Goal: Information Seeking & Learning: Learn about a topic

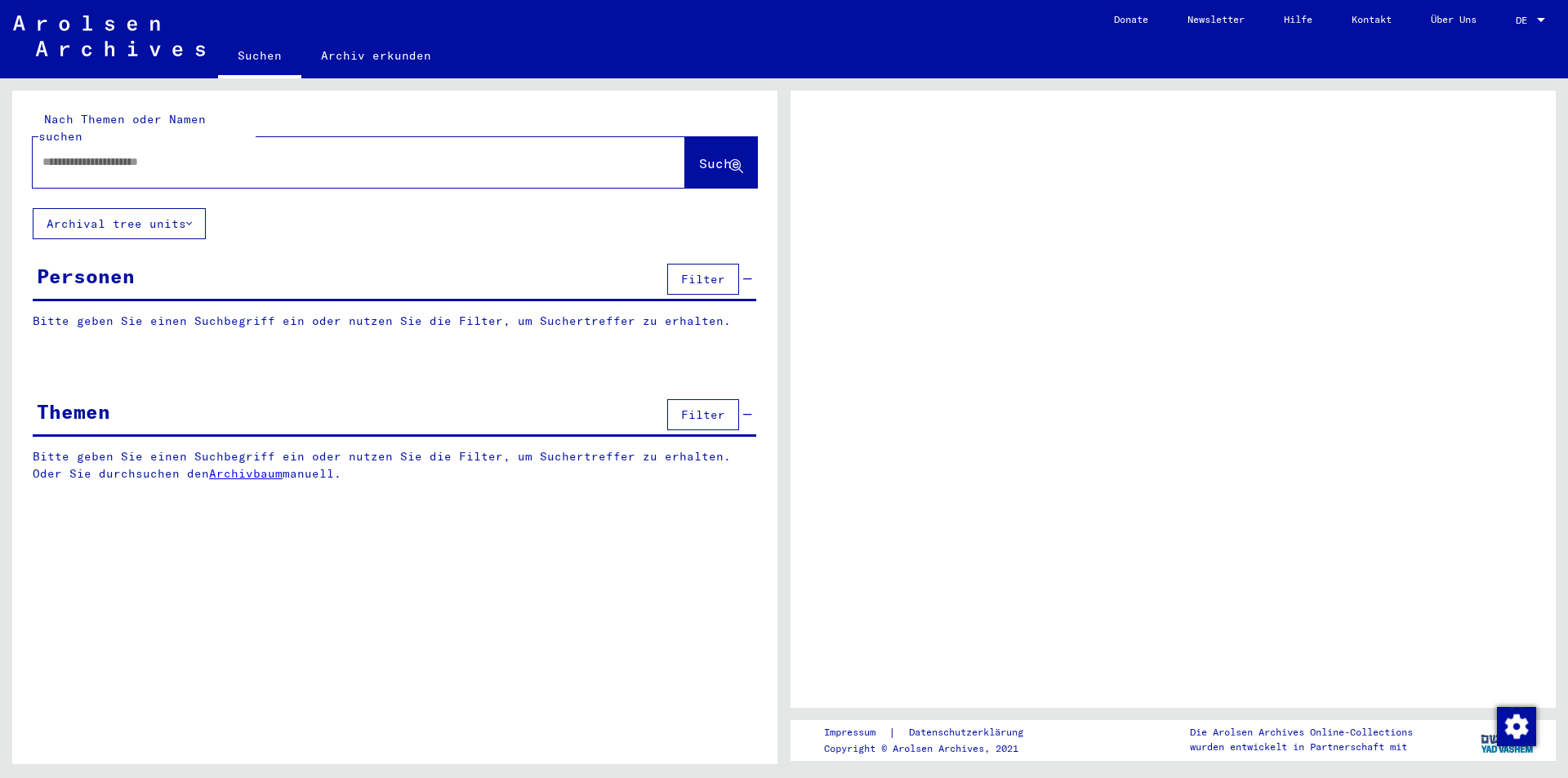
click at [100, 154] on input "text" at bounding box center [345, 162] width 604 height 17
type input "********"
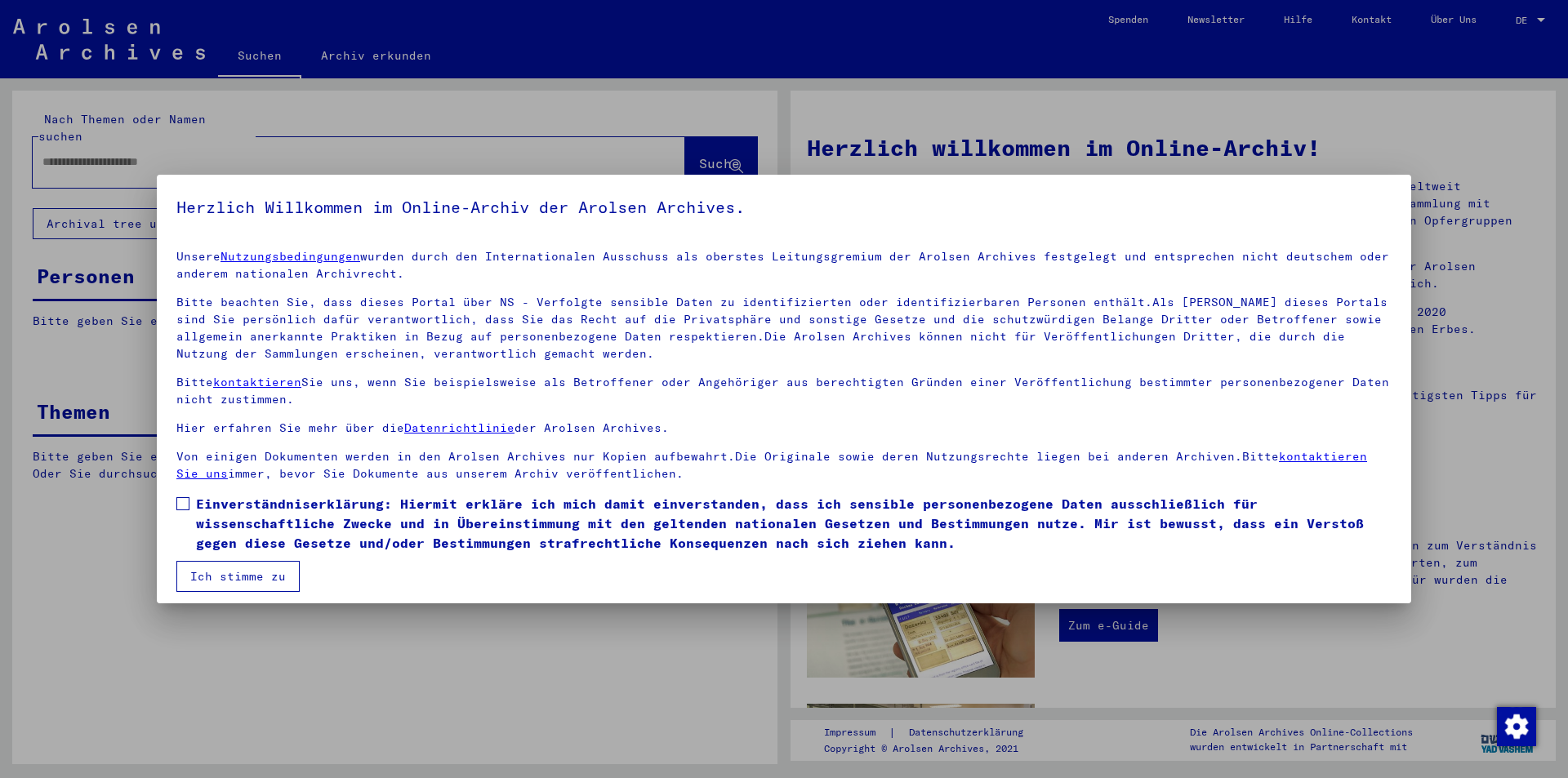
click at [179, 503] on span at bounding box center [183, 504] width 13 height 13
click at [230, 574] on button "Ich stimme zu" at bounding box center [238, 576] width 123 height 31
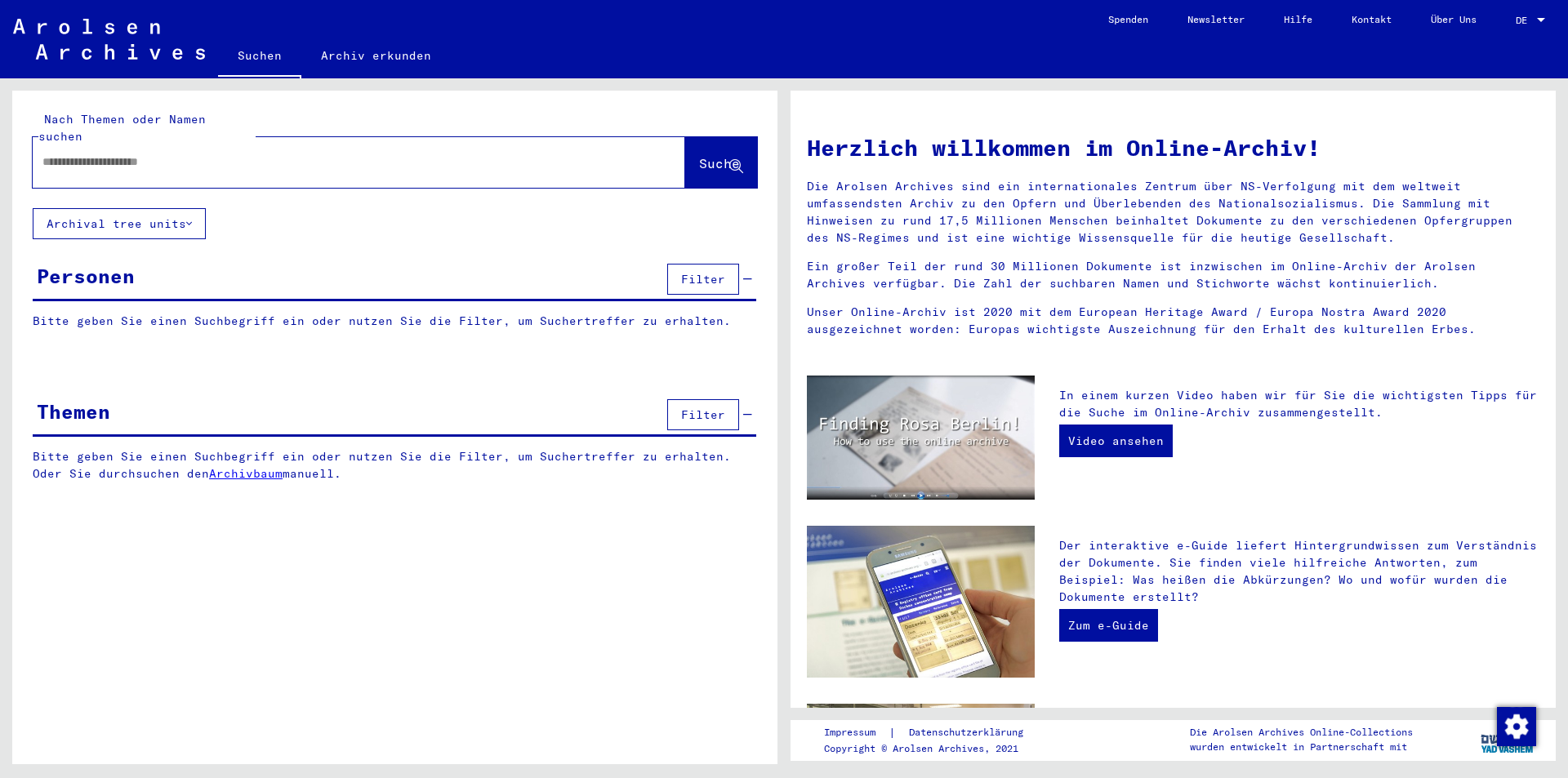
click at [188, 154] on input "text" at bounding box center [340, 162] width 594 height 17
type input "**********"
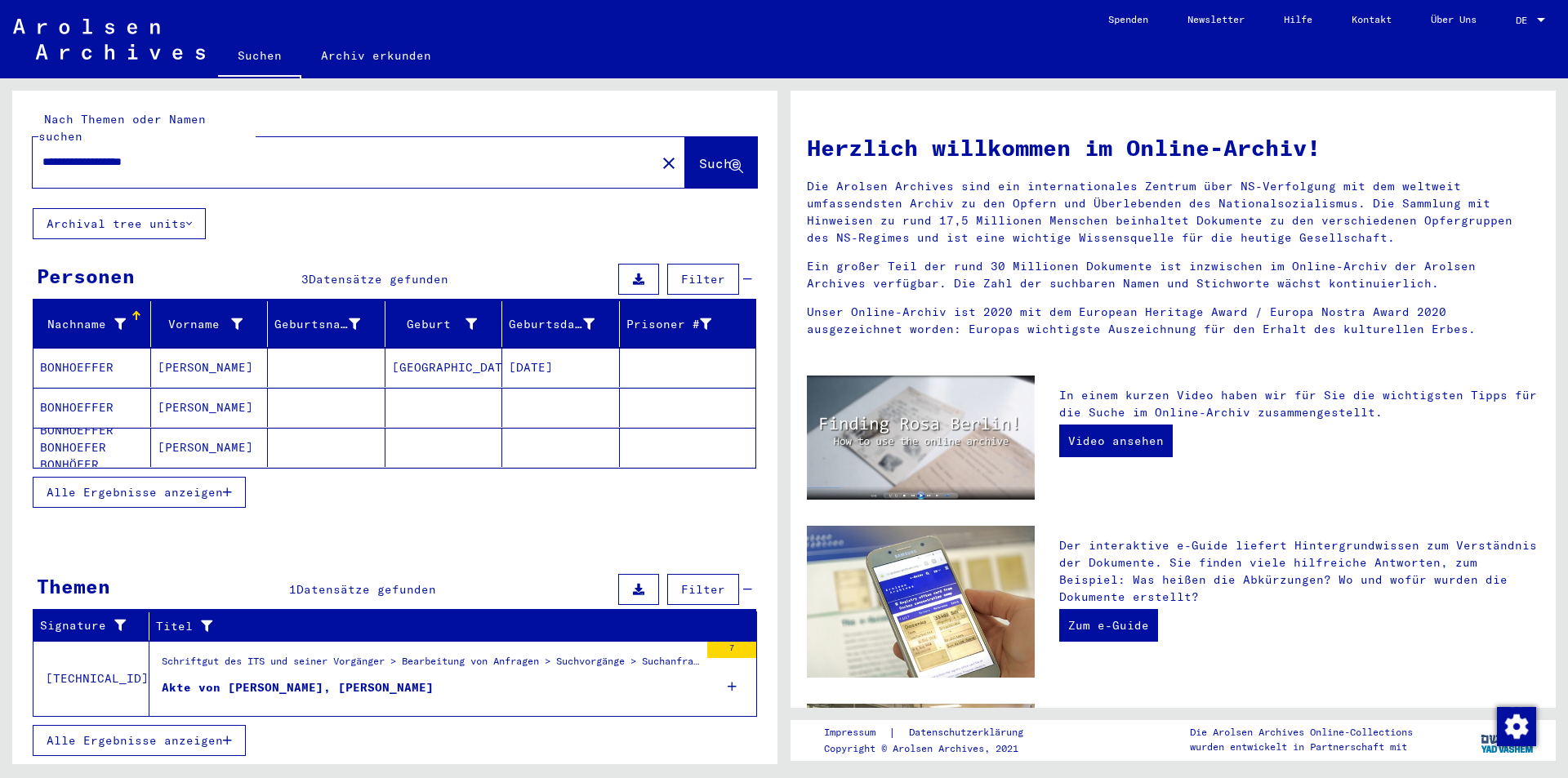
click at [165, 484] on button "Alle Ergebnisse anzeigen" at bounding box center [139, 492] width 214 height 31
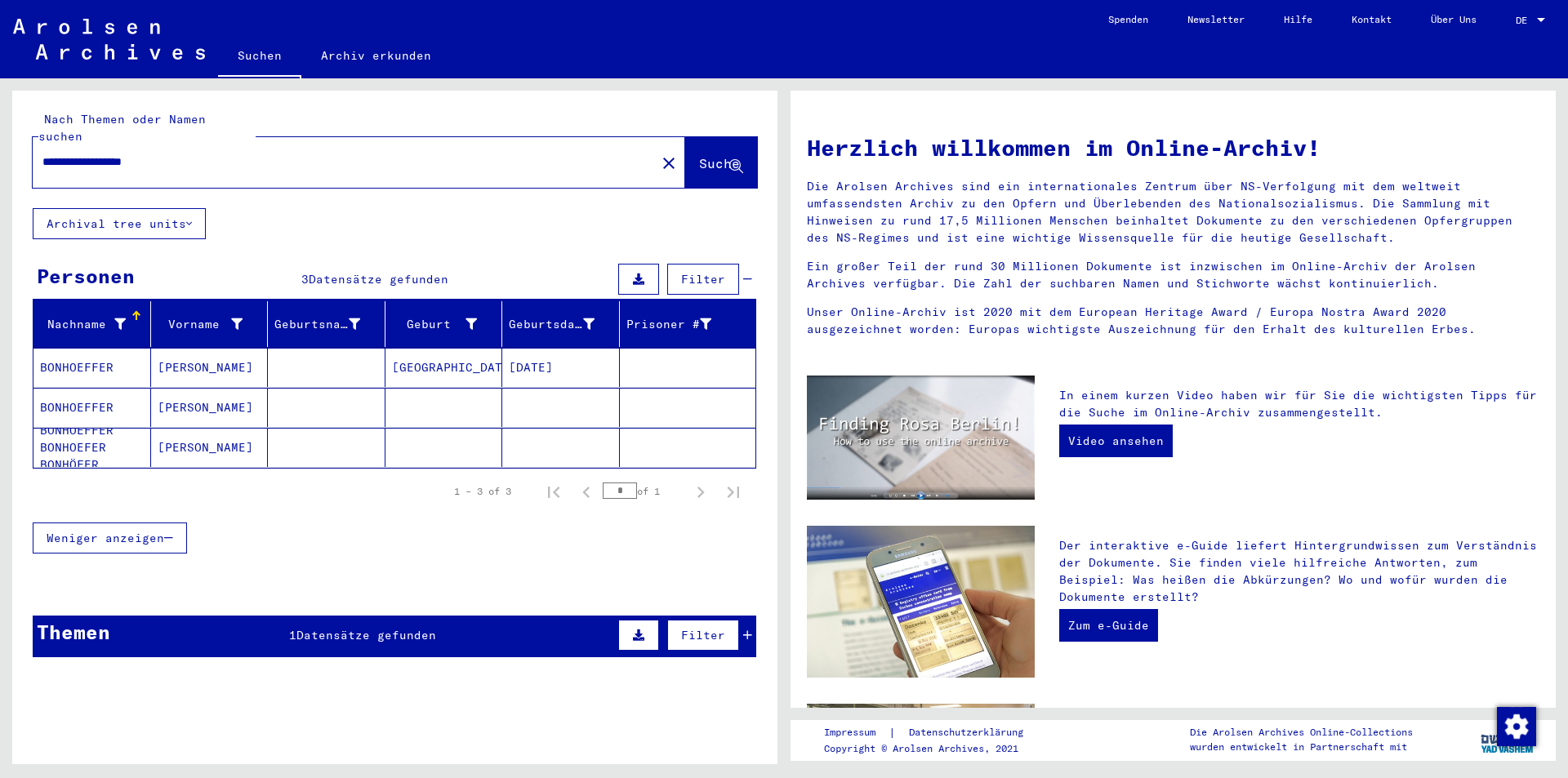
click at [202, 354] on mat-cell "[PERSON_NAME]" at bounding box center [210, 367] width 118 height 39
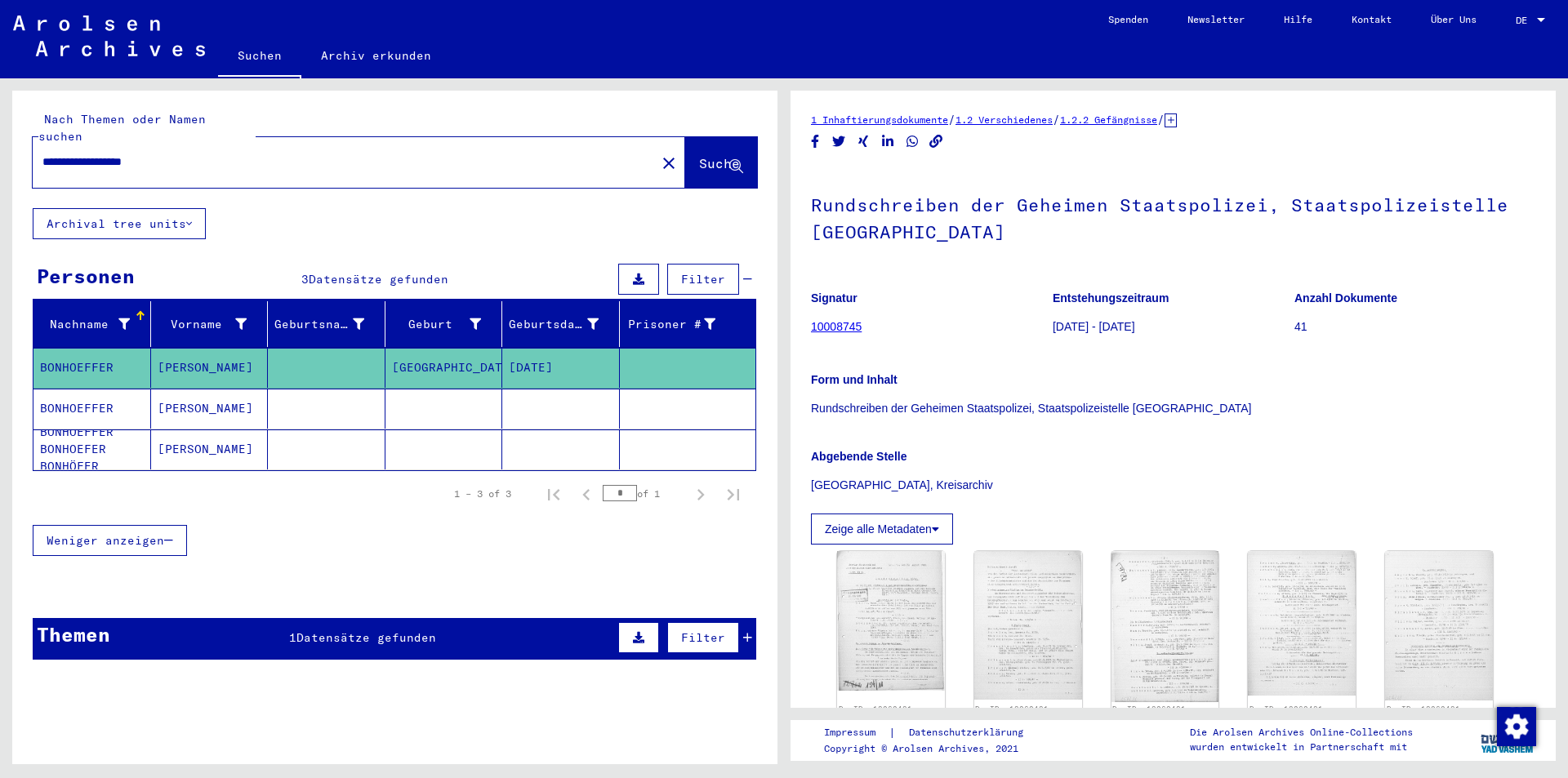
scroll to position [326, 0]
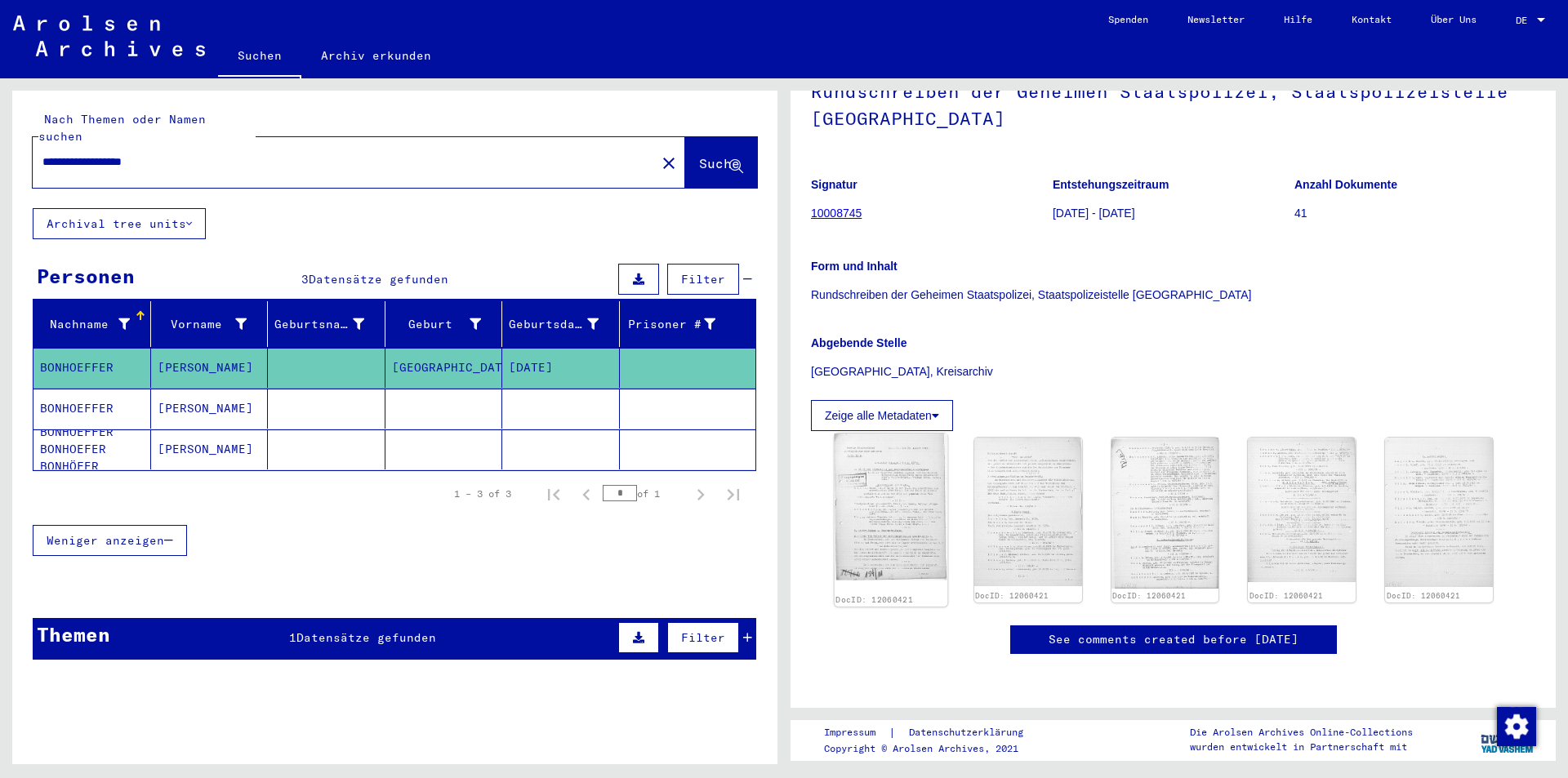
click at [888, 434] on img at bounding box center [891, 507] width 113 height 147
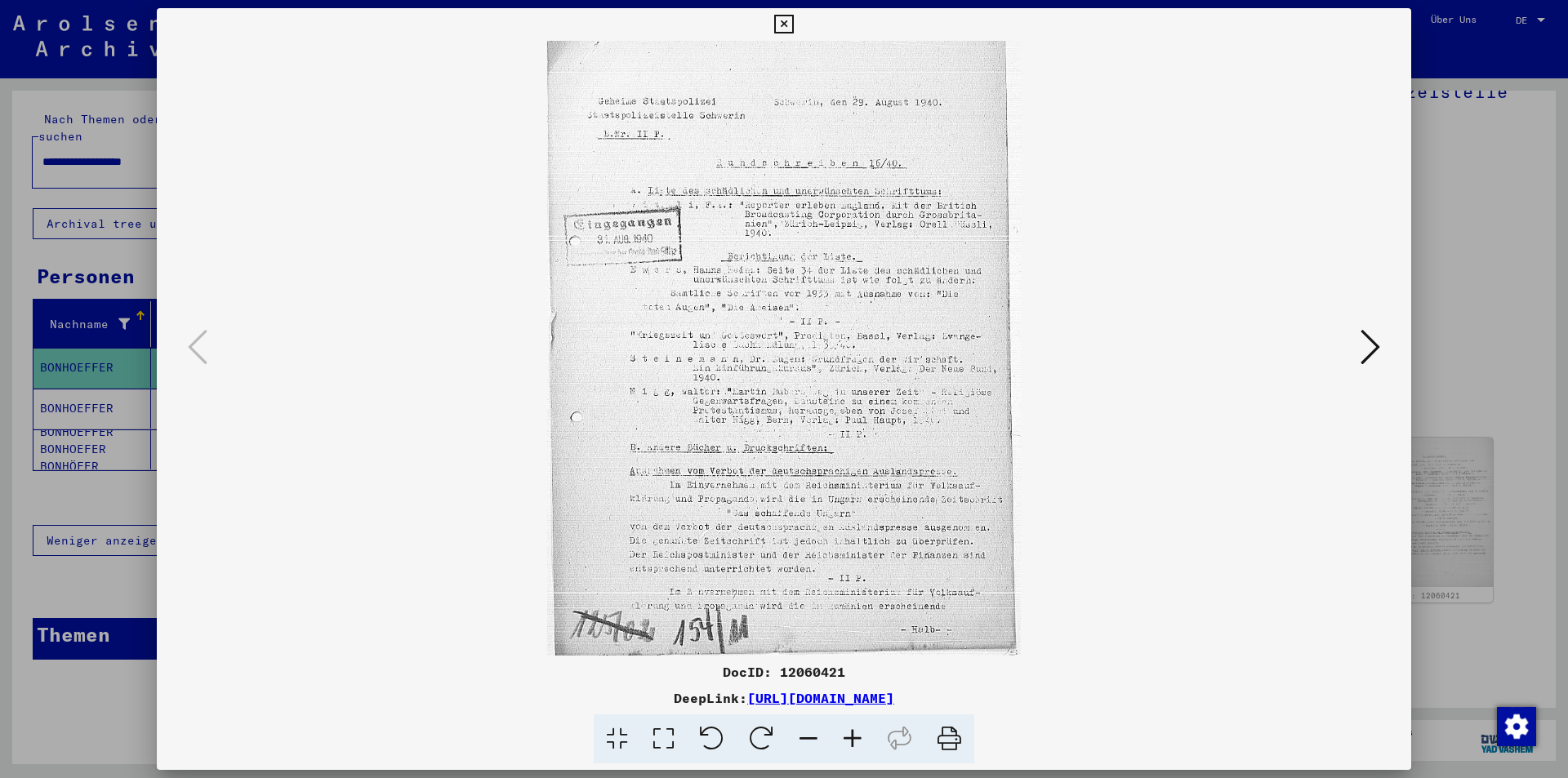
click at [1368, 351] on icon at bounding box center [1371, 346] width 20 height 39
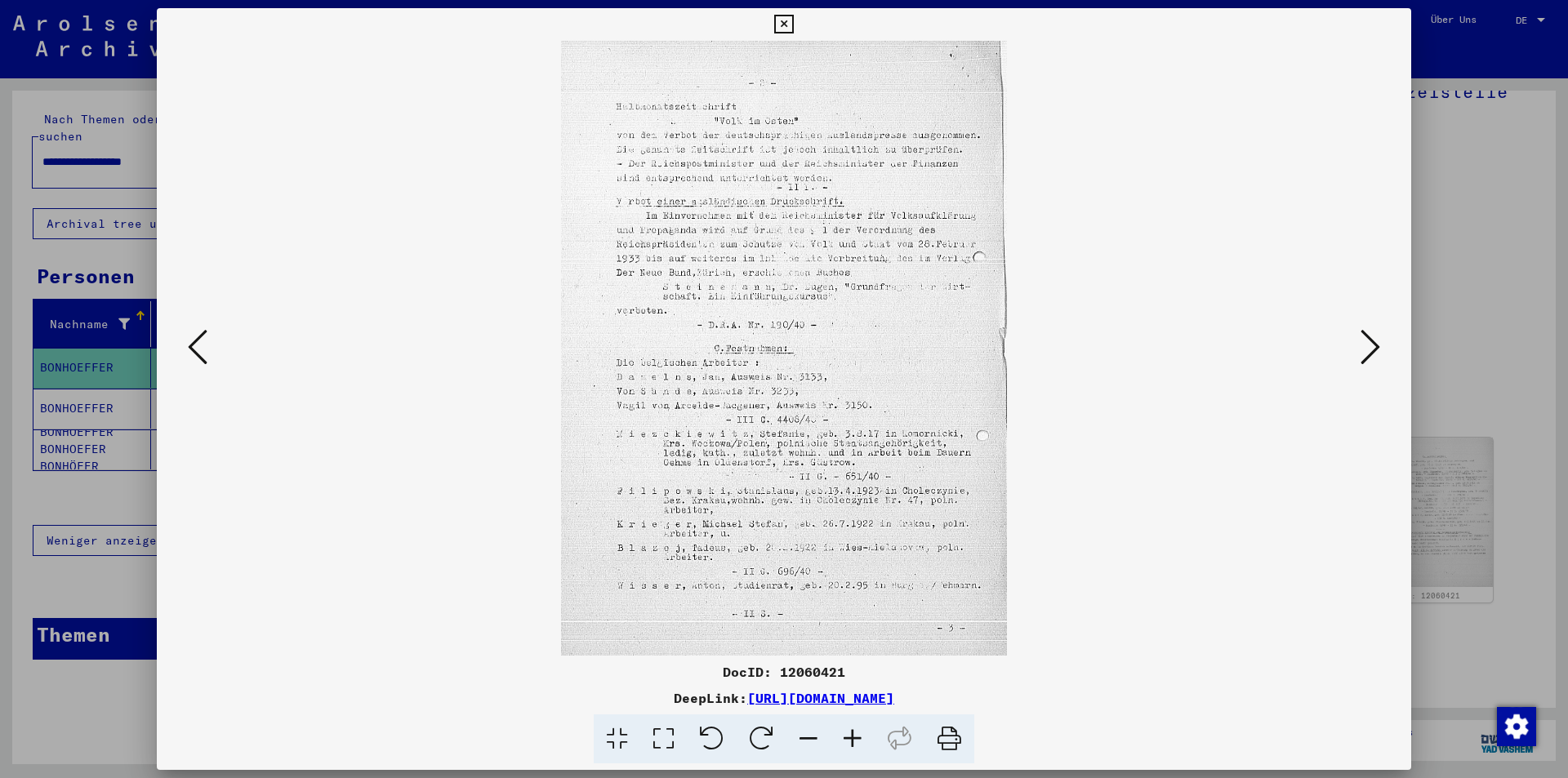
click at [1368, 351] on icon at bounding box center [1371, 346] width 20 height 39
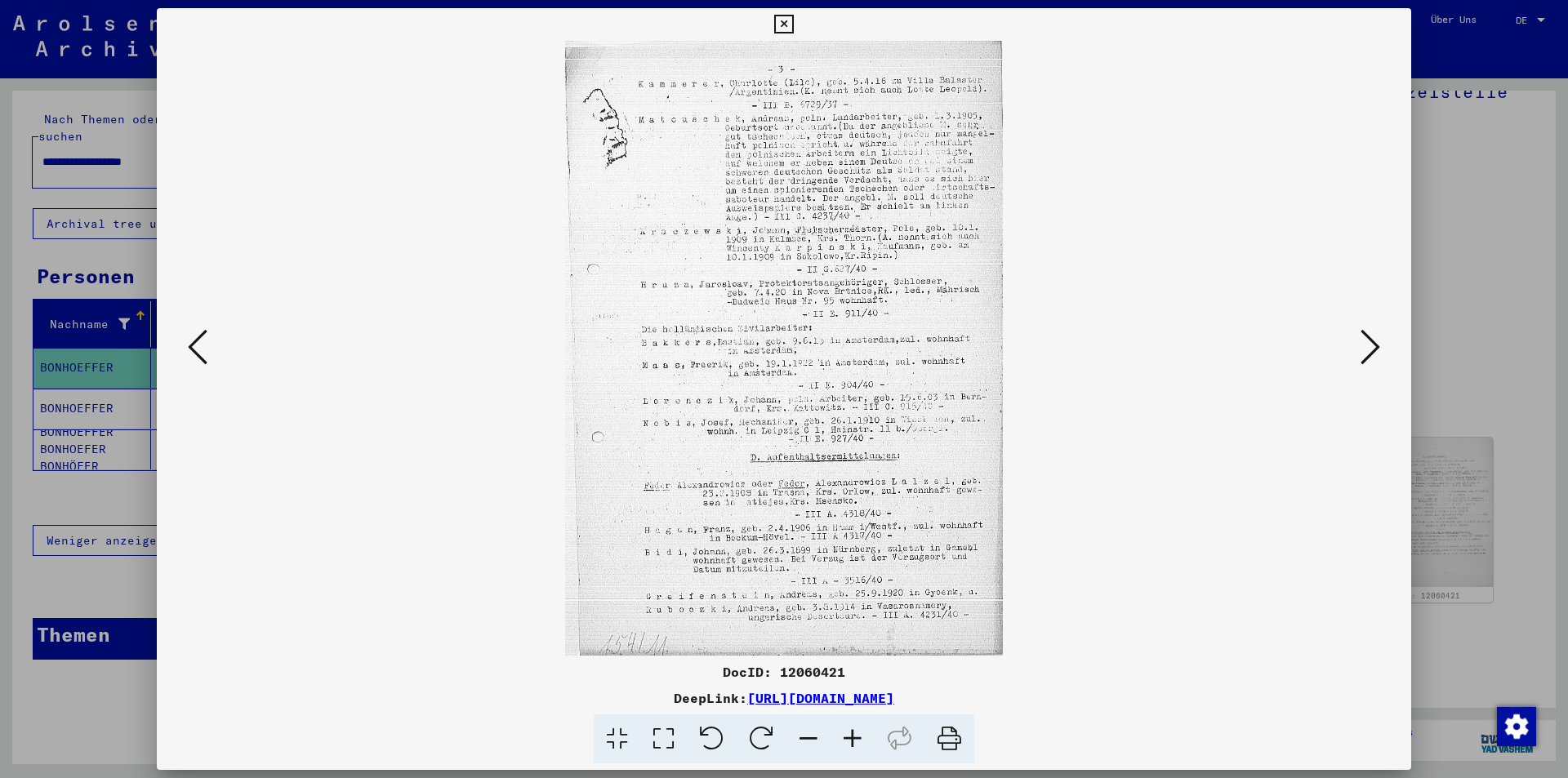
click at [1368, 352] on icon at bounding box center [1371, 346] width 20 height 39
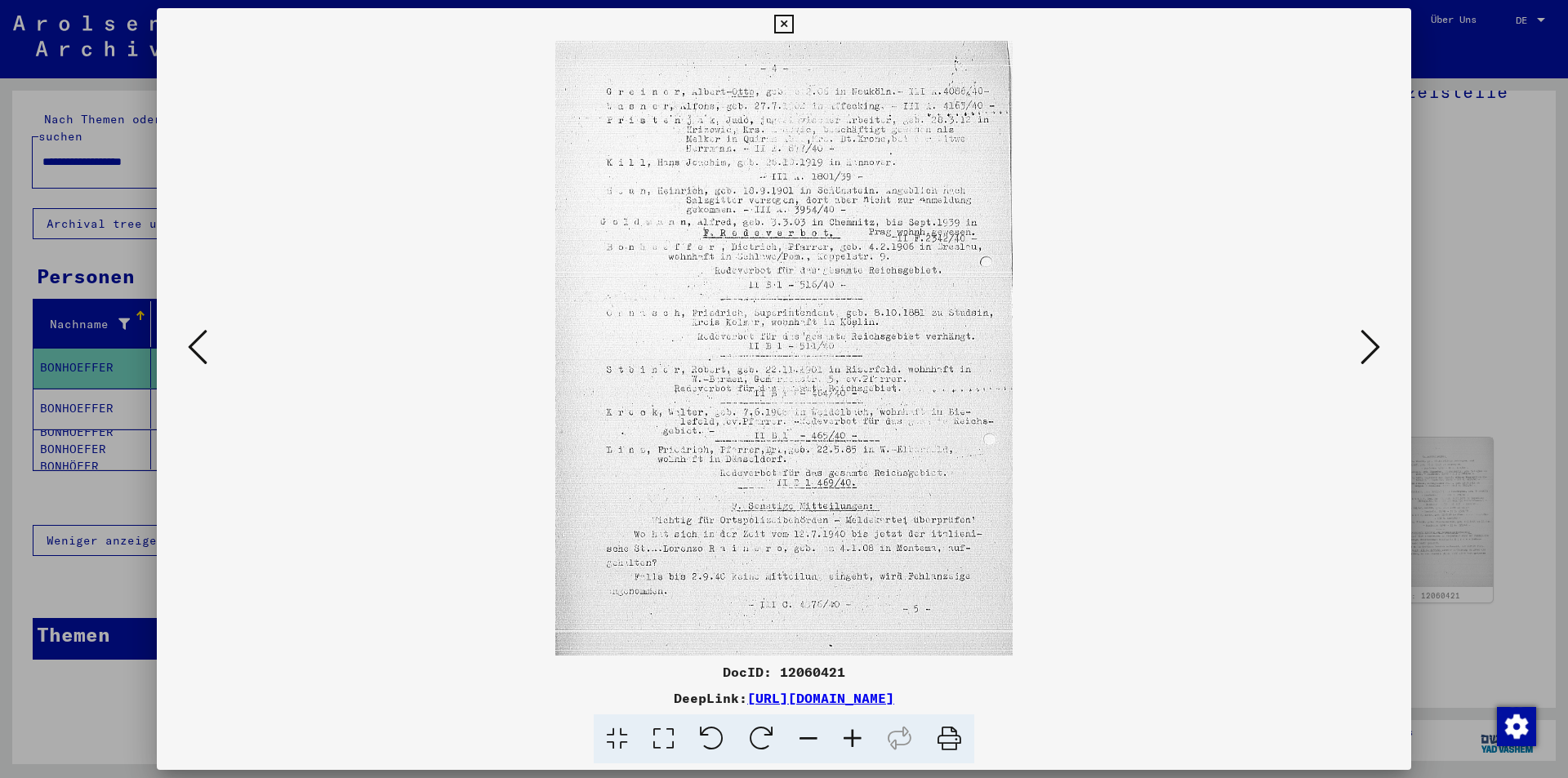
click at [1368, 352] on icon at bounding box center [1371, 346] width 20 height 39
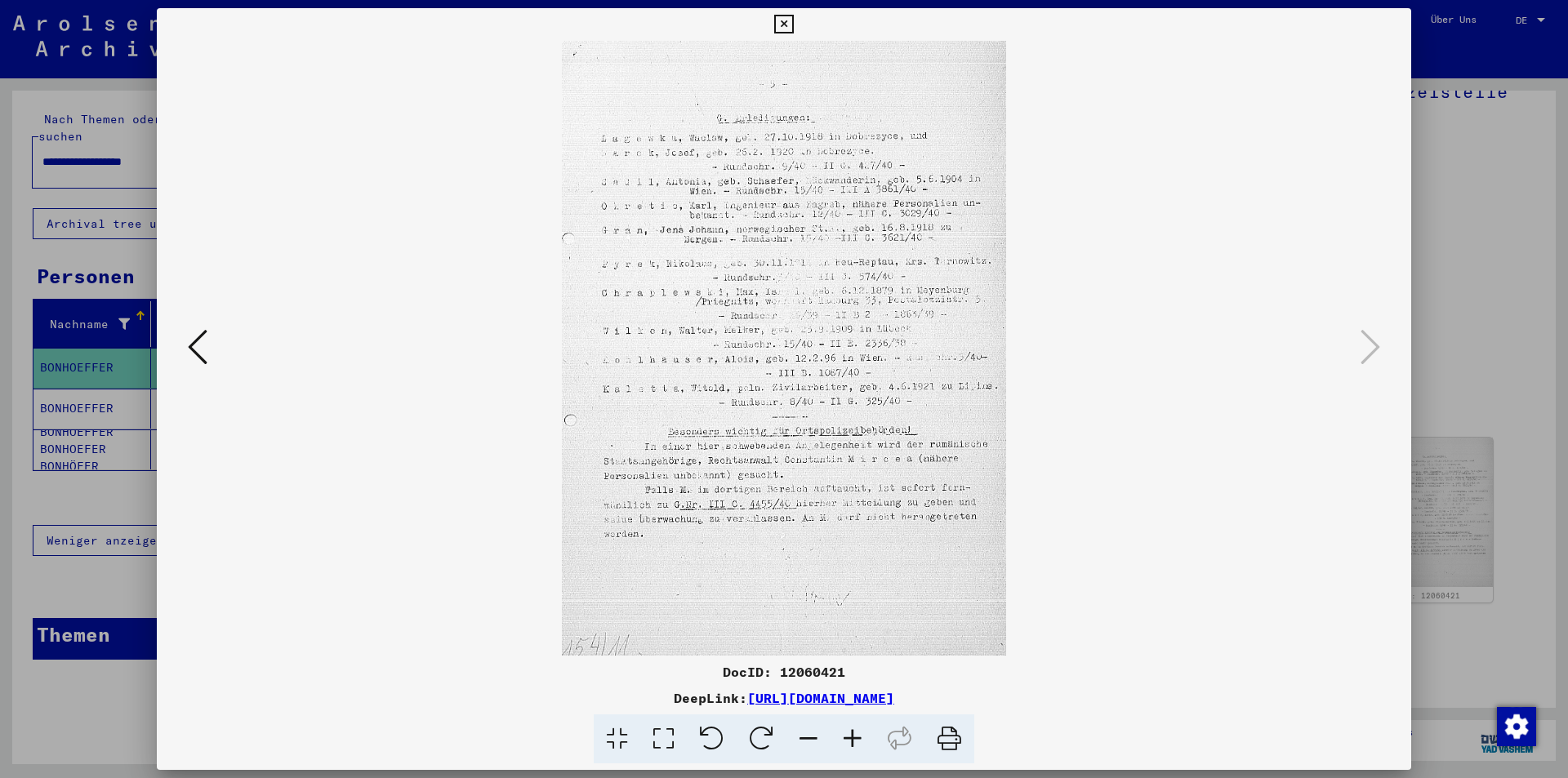
click at [198, 349] on icon at bounding box center [197, 346] width 20 height 39
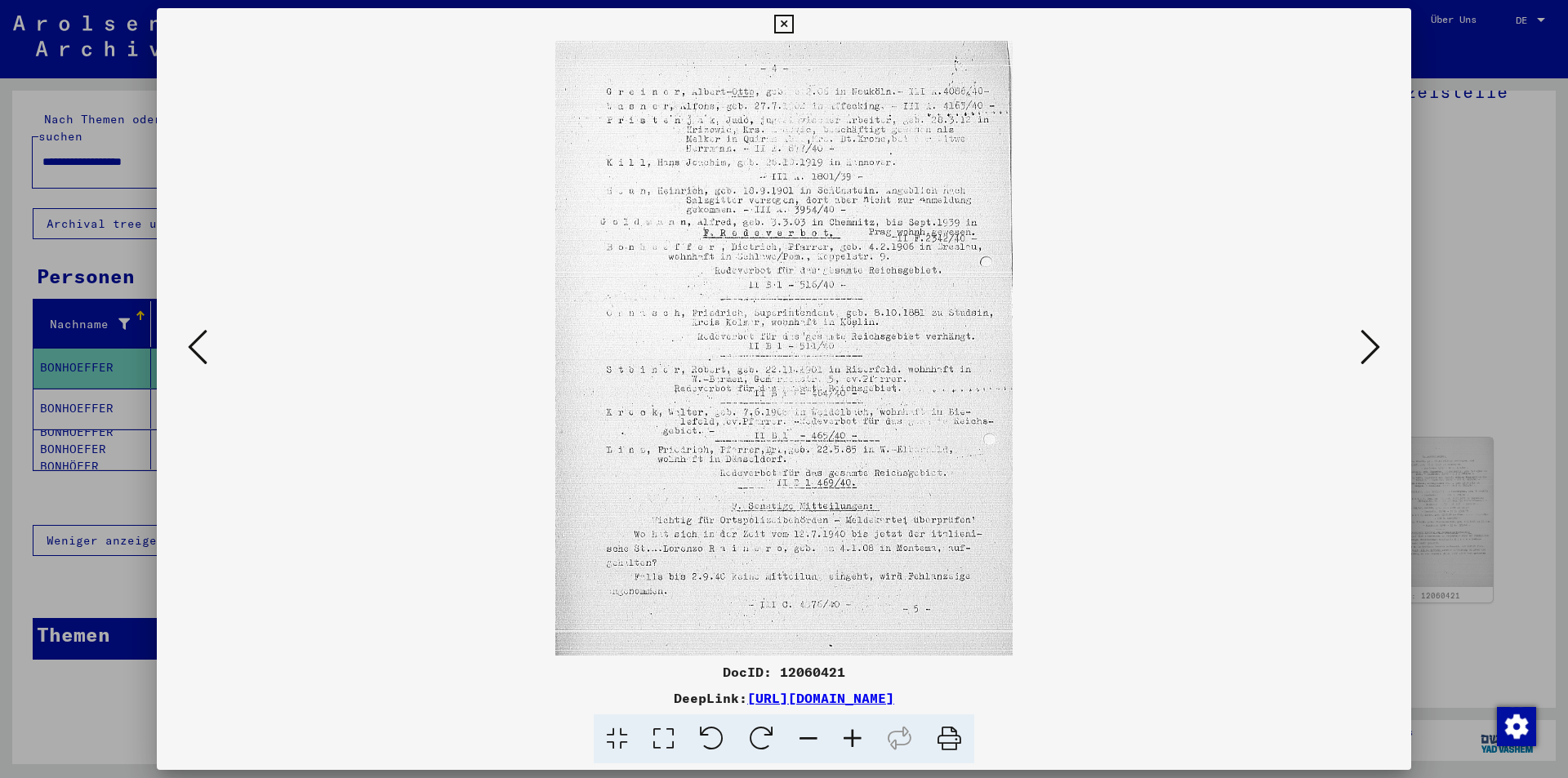
click at [196, 347] on icon at bounding box center [197, 346] width 20 height 39
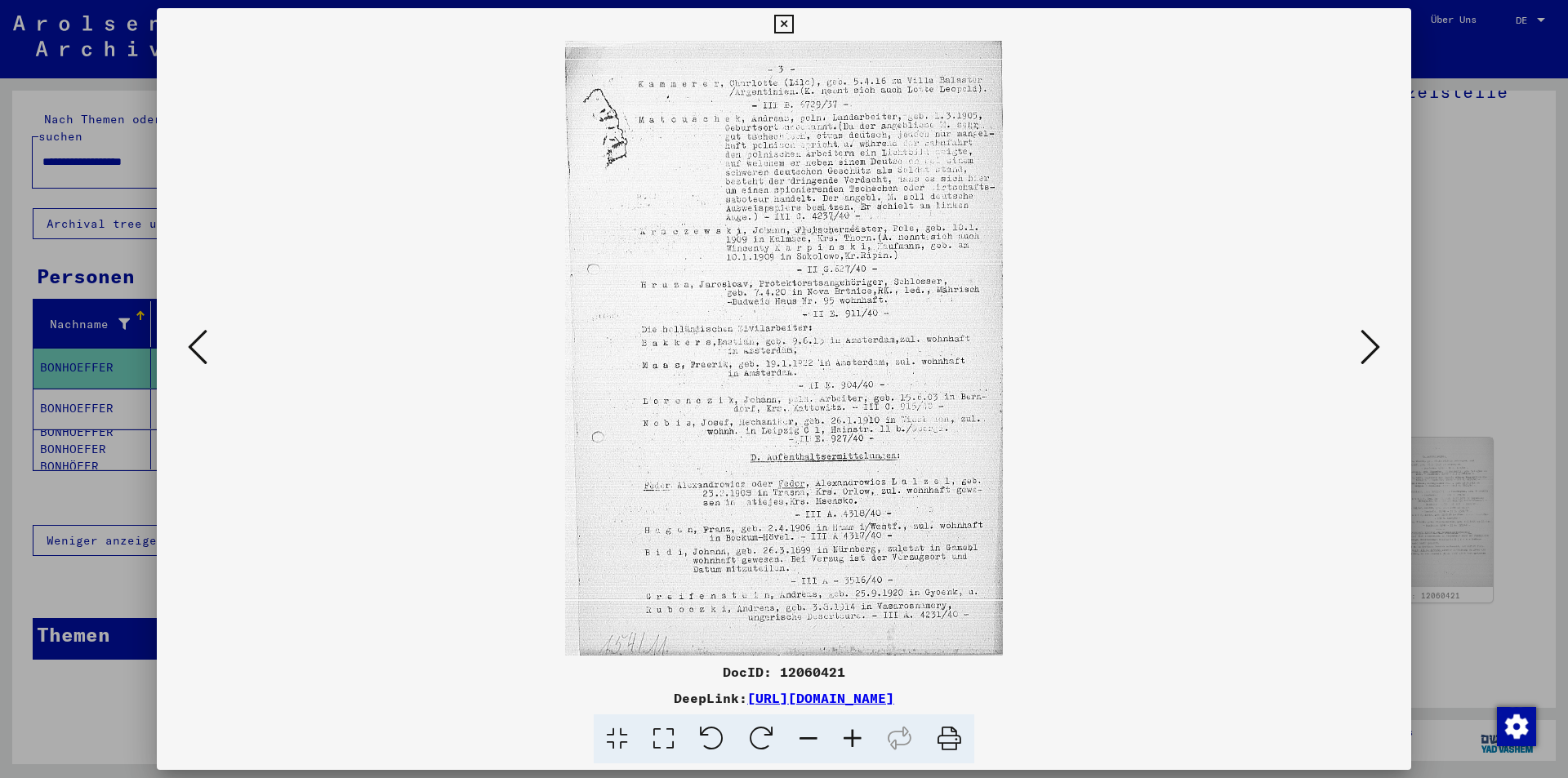
click at [196, 347] on icon at bounding box center [197, 346] width 20 height 39
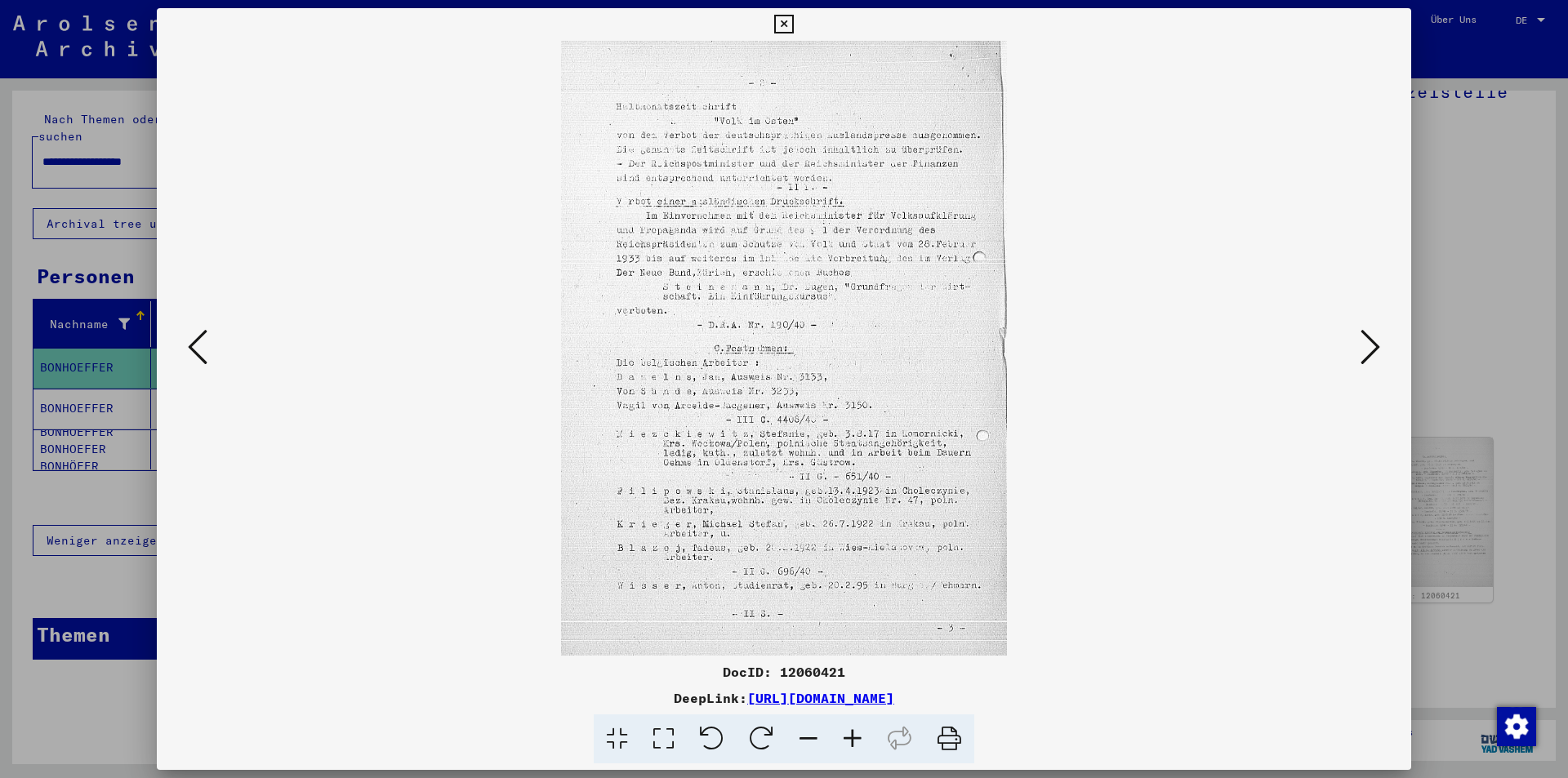
click at [196, 347] on icon at bounding box center [197, 346] width 20 height 39
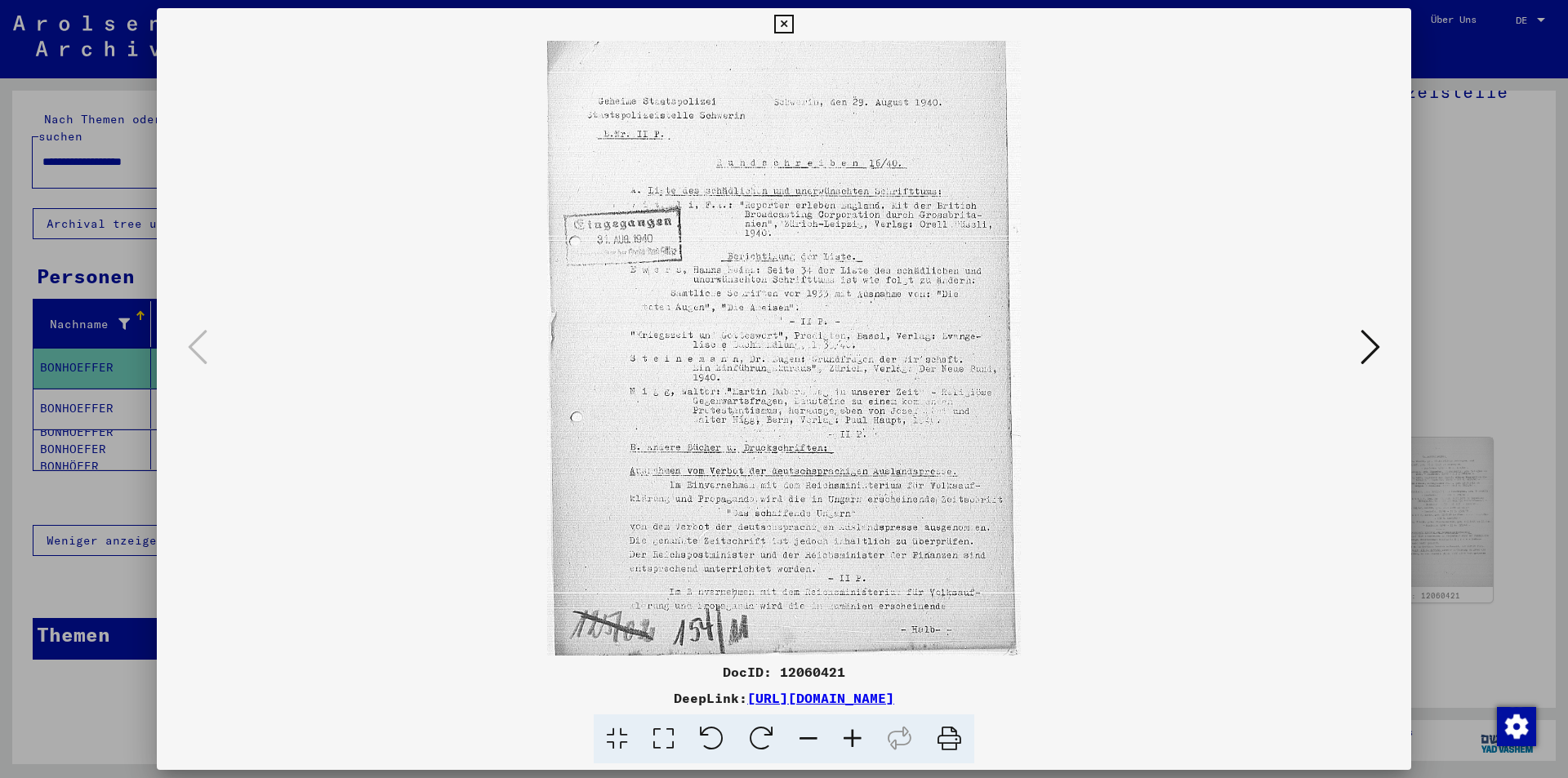
click at [894, 701] on link "[URL][DOMAIN_NAME]" at bounding box center [820, 697] width 147 height 16
click at [1367, 348] on icon at bounding box center [1371, 346] width 20 height 39
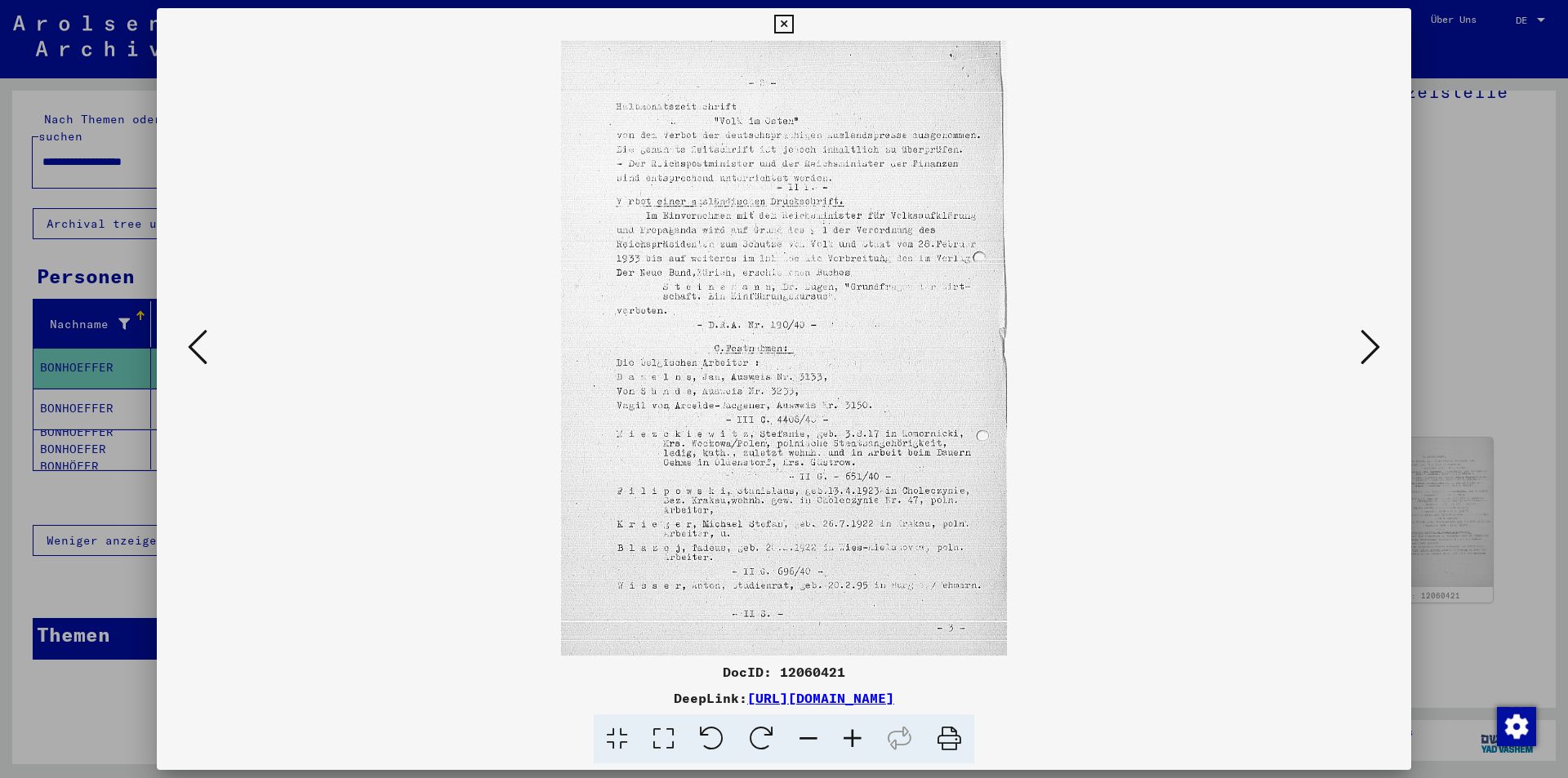
click at [1366, 350] on icon at bounding box center [1371, 346] width 20 height 39
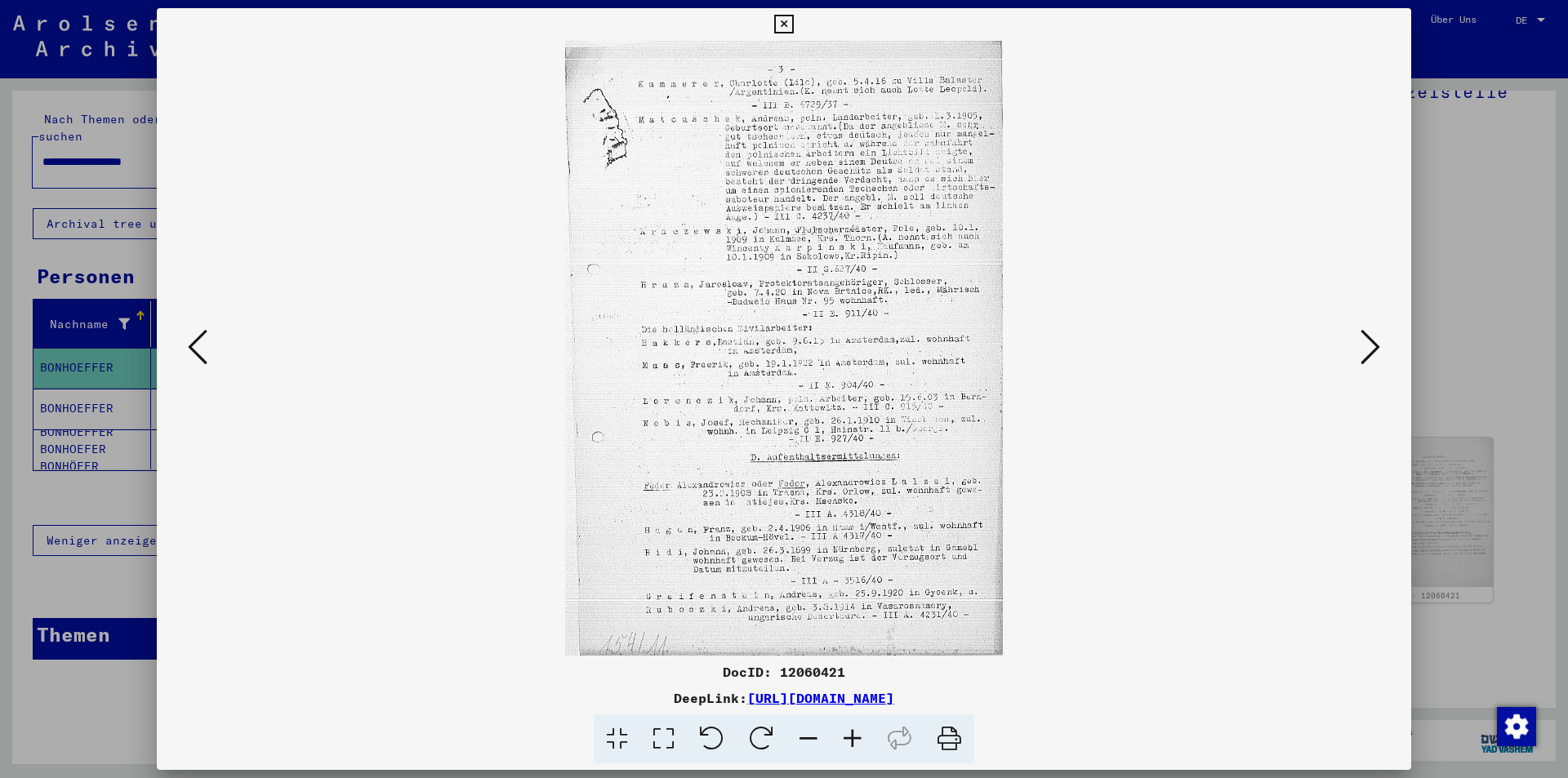
click at [1364, 352] on icon at bounding box center [1371, 346] width 20 height 39
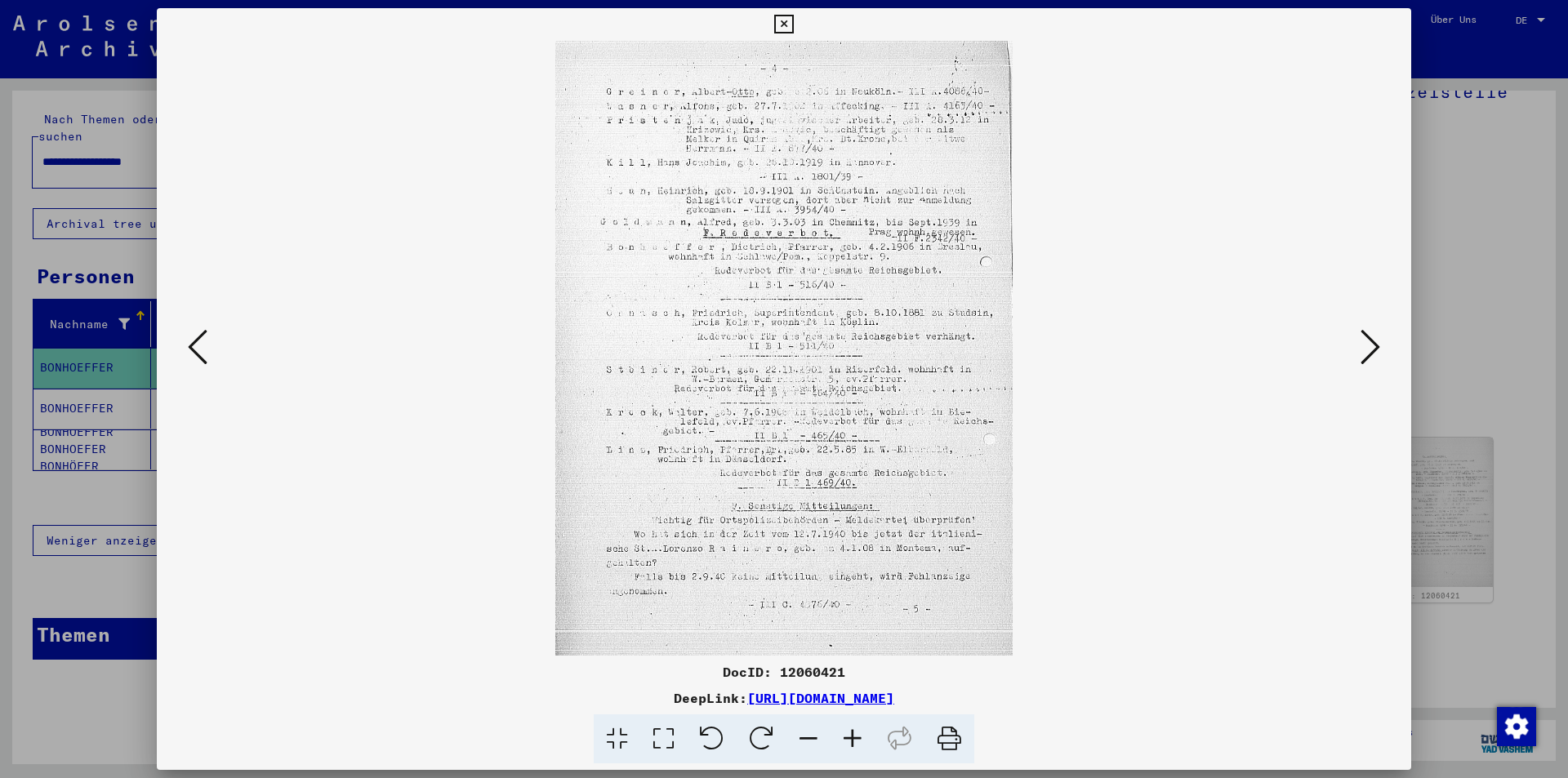
click at [105, 233] on div at bounding box center [784, 389] width 1568 height 778
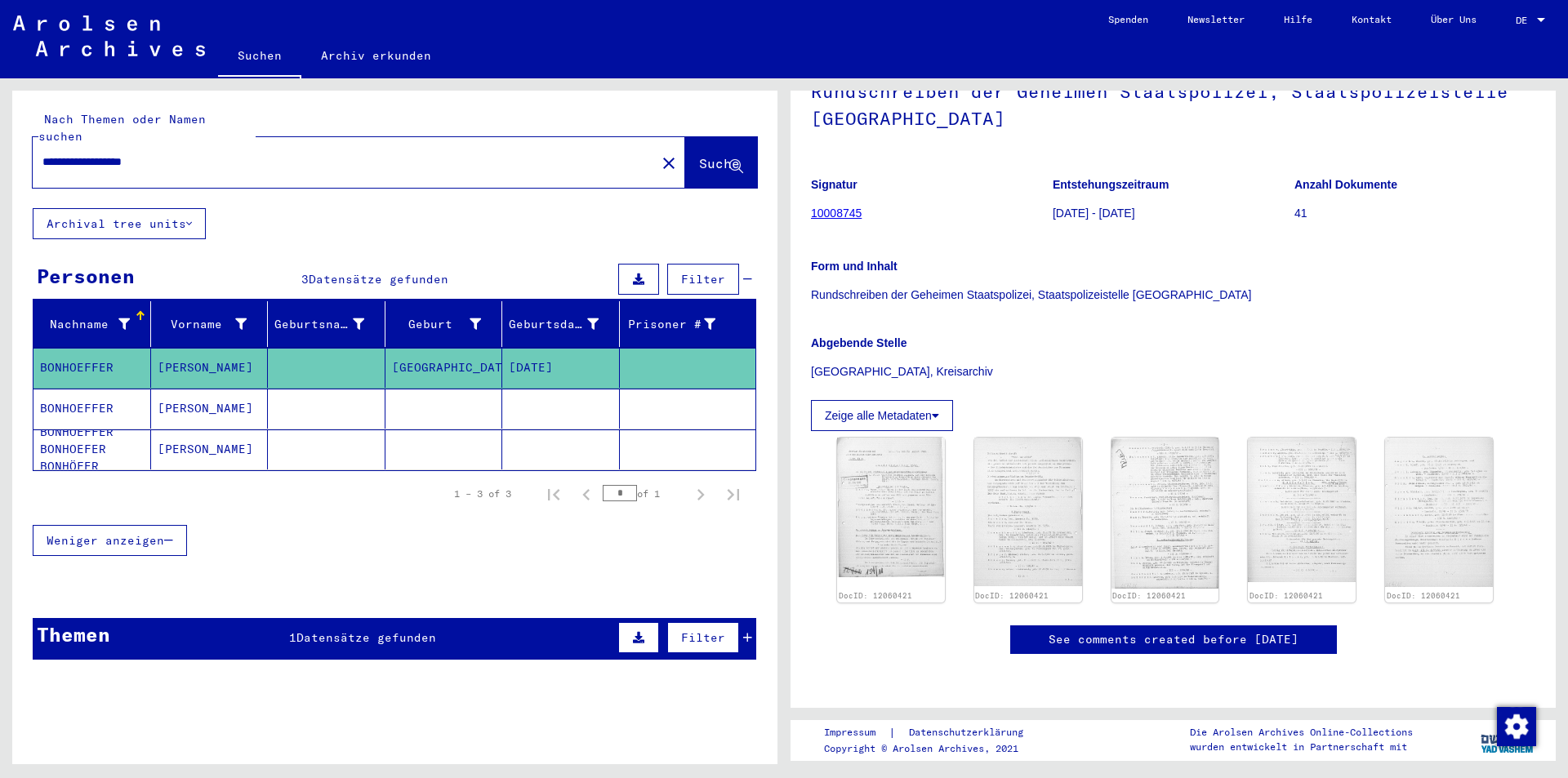
scroll to position [0, 0]
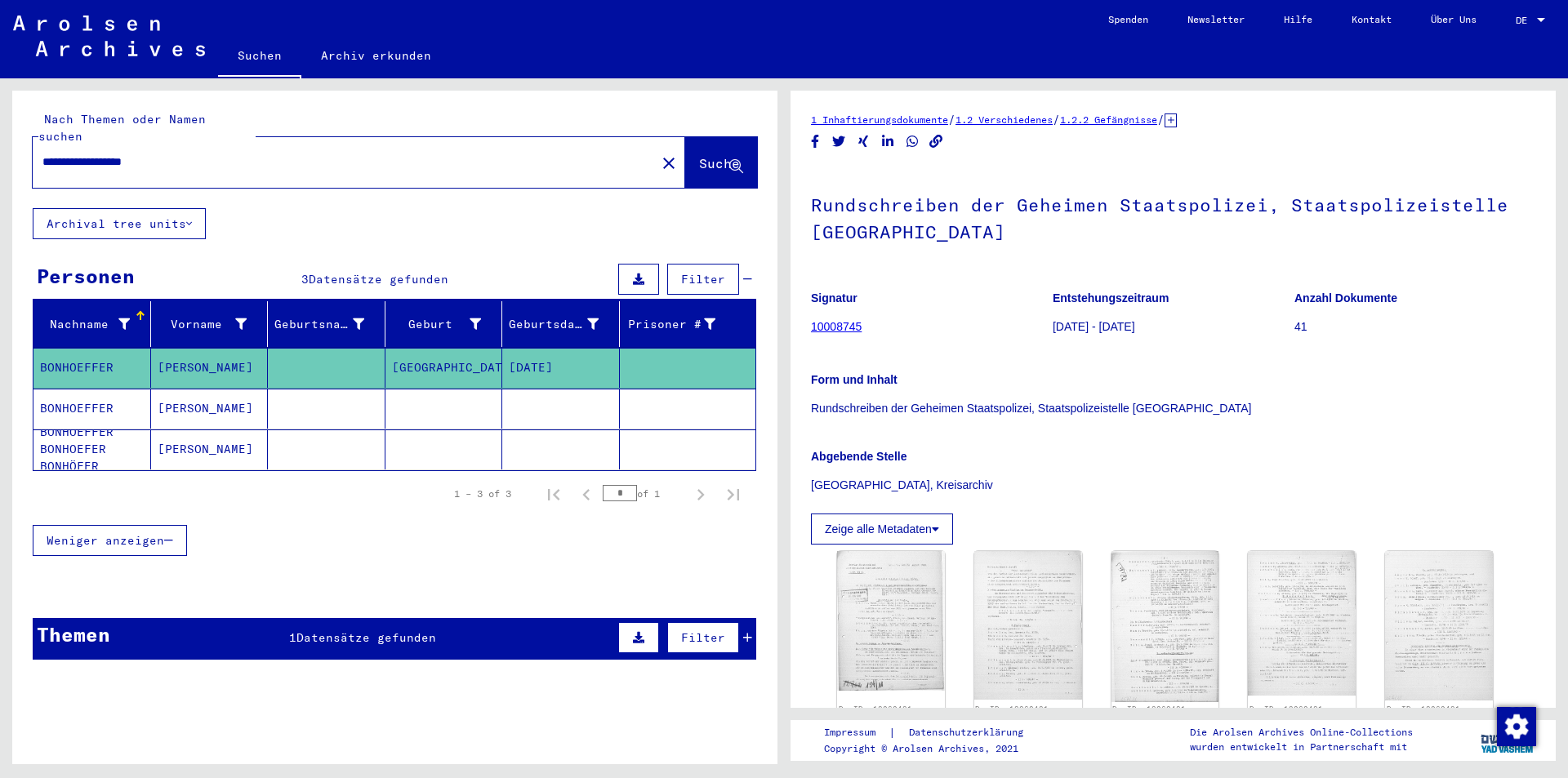
click at [86, 390] on mat-cell "BONHOEFFER" at bounding box center [92, 409] width 118 height 40
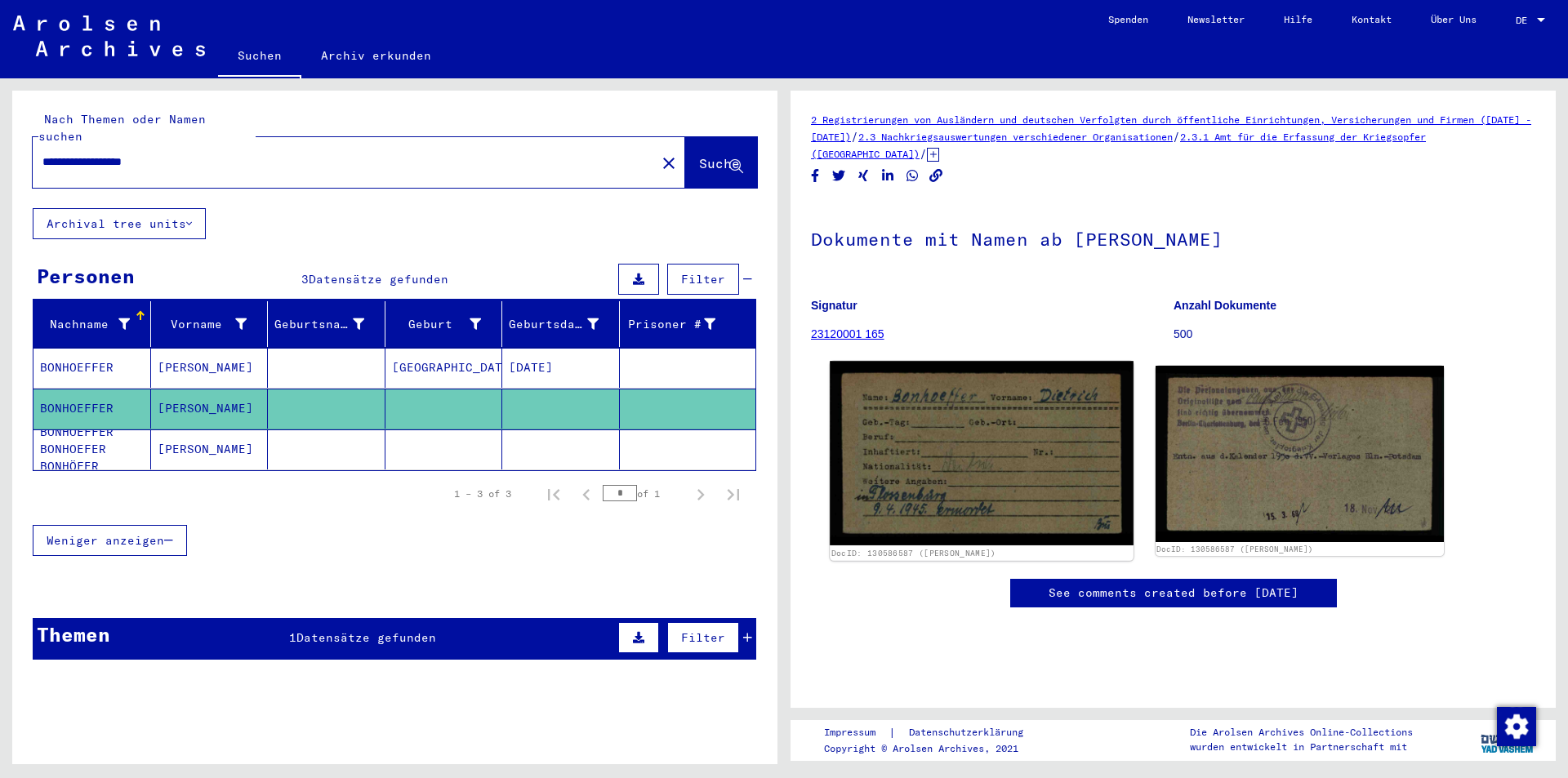
click at [1025, 463] on img at bounding box center [980, 453] width 303 height 185
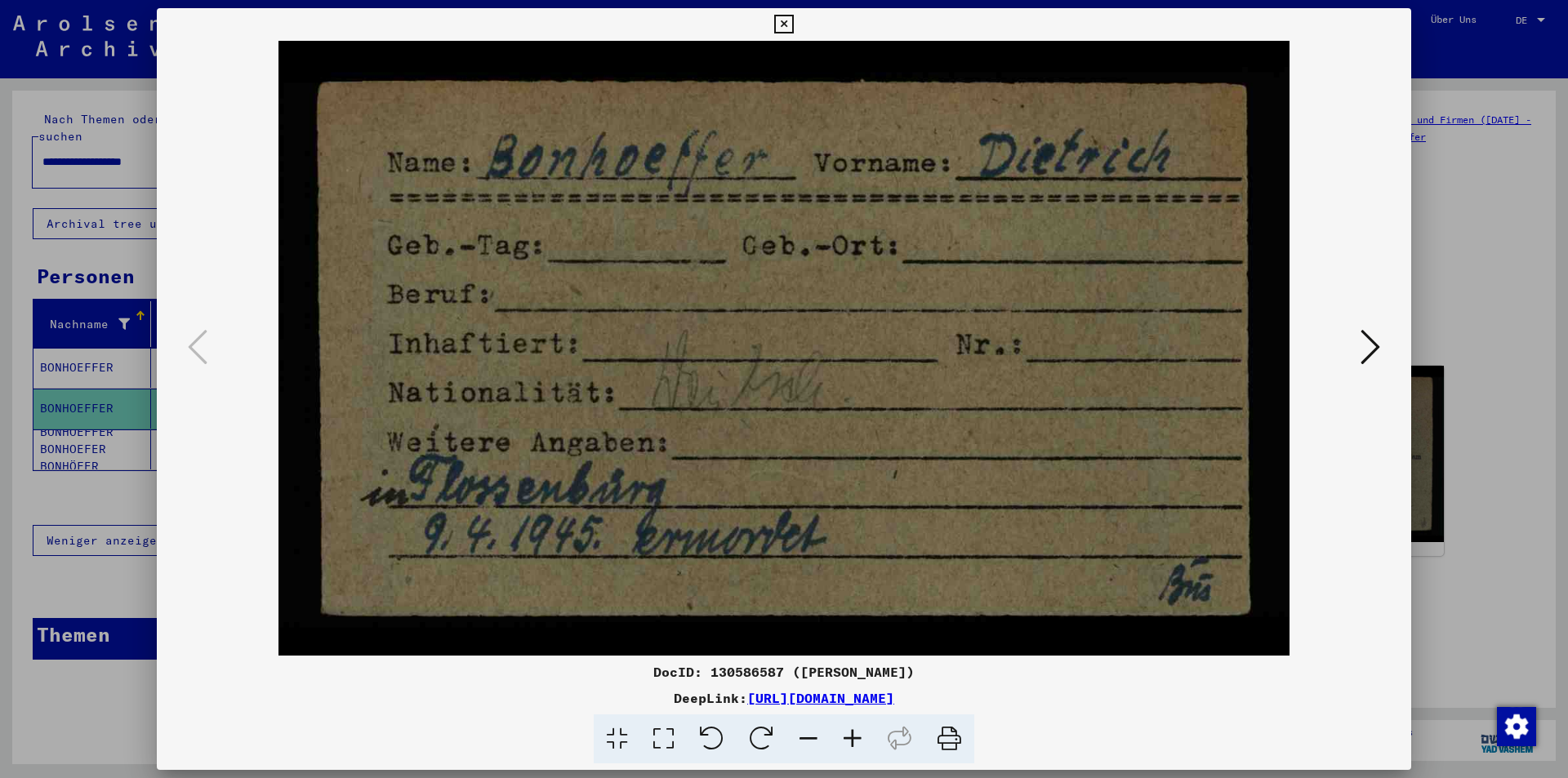
click at [747, 696] on link "[URL][DOMAIN_NAME]" at bounding box center [820, 697] width 147 height 16
click at [1372, 343] on icon at bounding box center [1371, 346] width 20 height 39
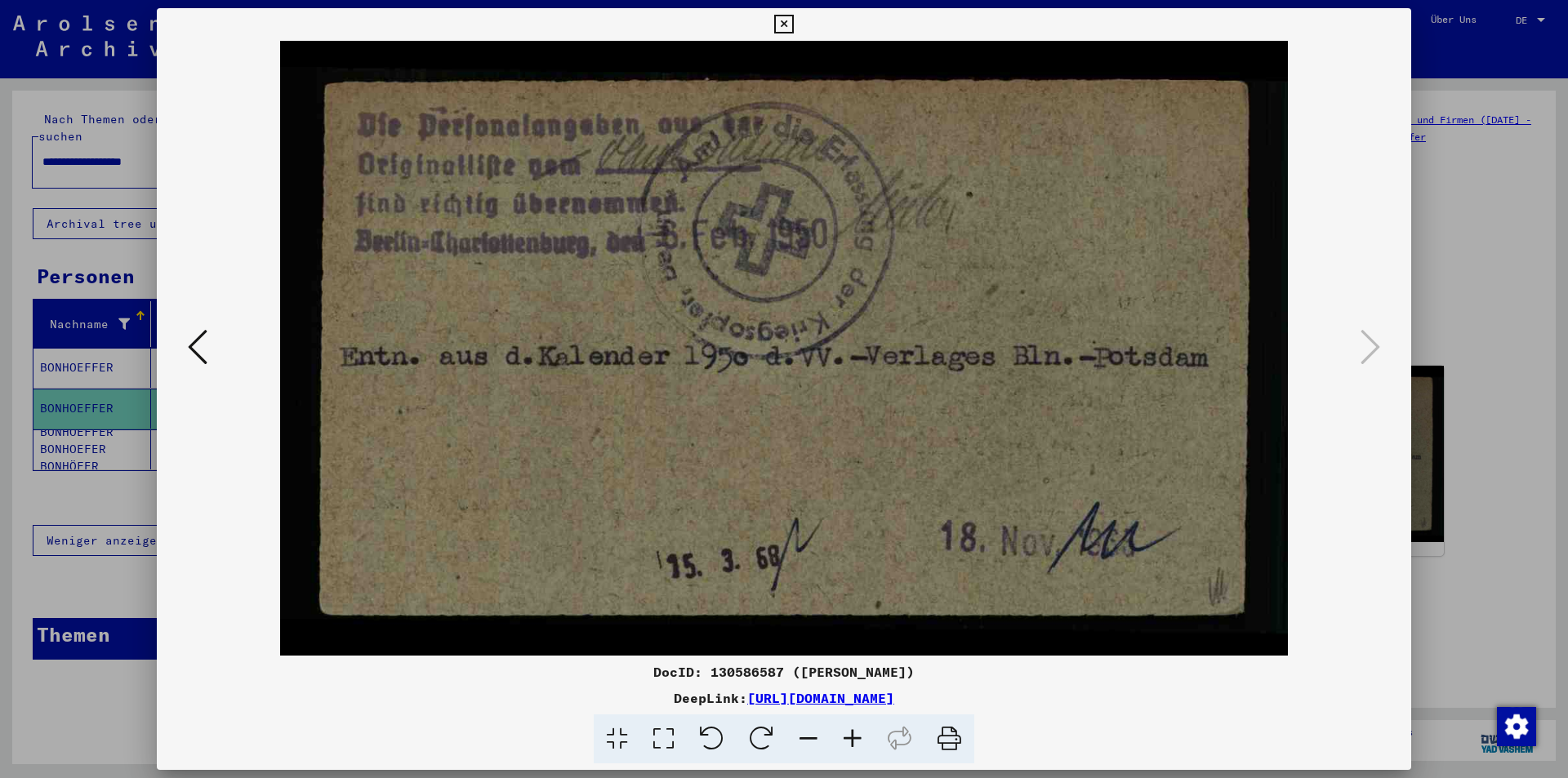
click at [1529, 173] on div at bounding box center [784, 389] width 1568 height 778
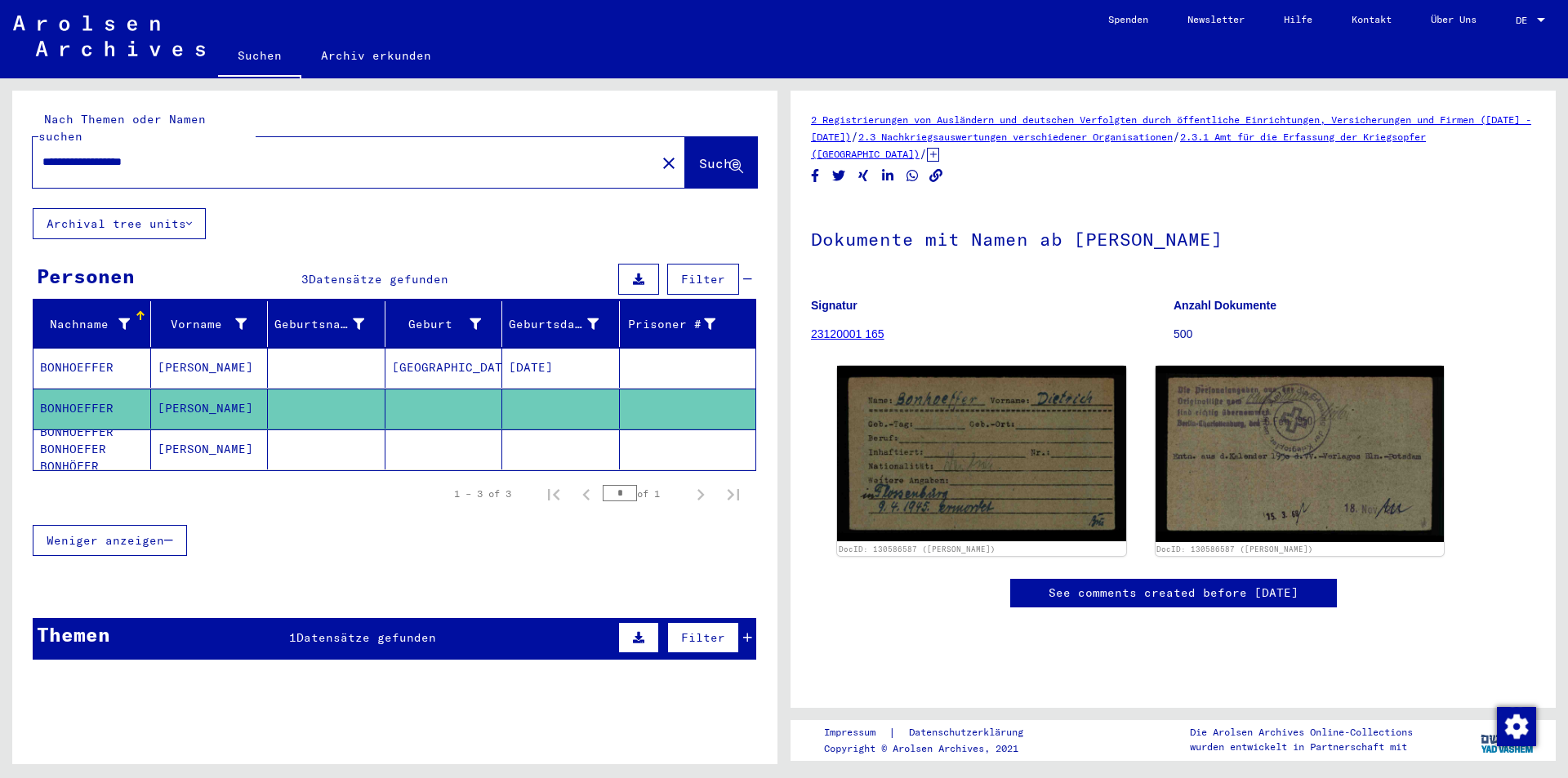
click at [167, 430] on mat-cell "[PERSON_NAME]" at bounding box center [210, 450] width 118 height 40
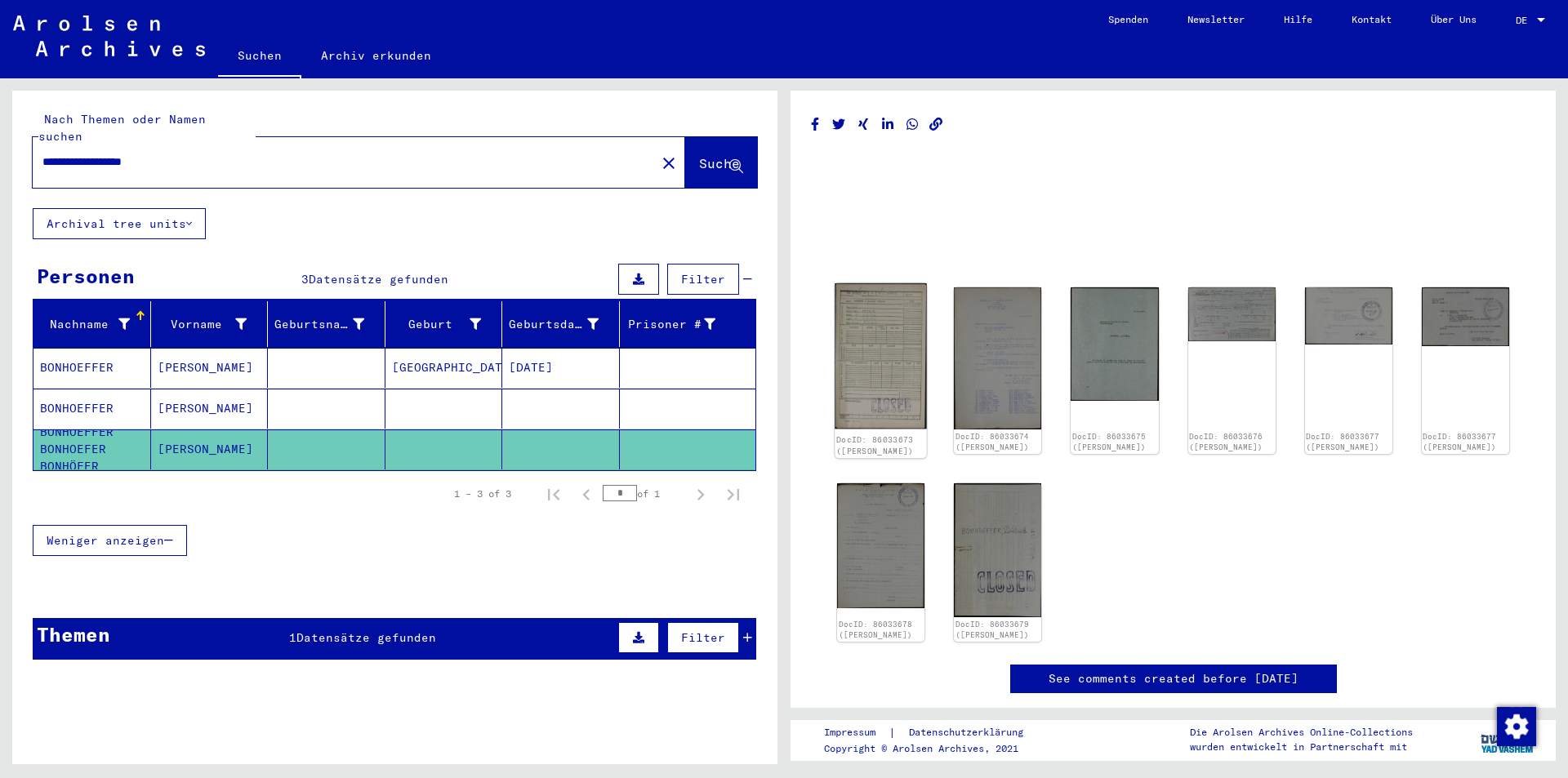
click at [876, 354] on img at bounding box center [881, 357] width 92 height 146
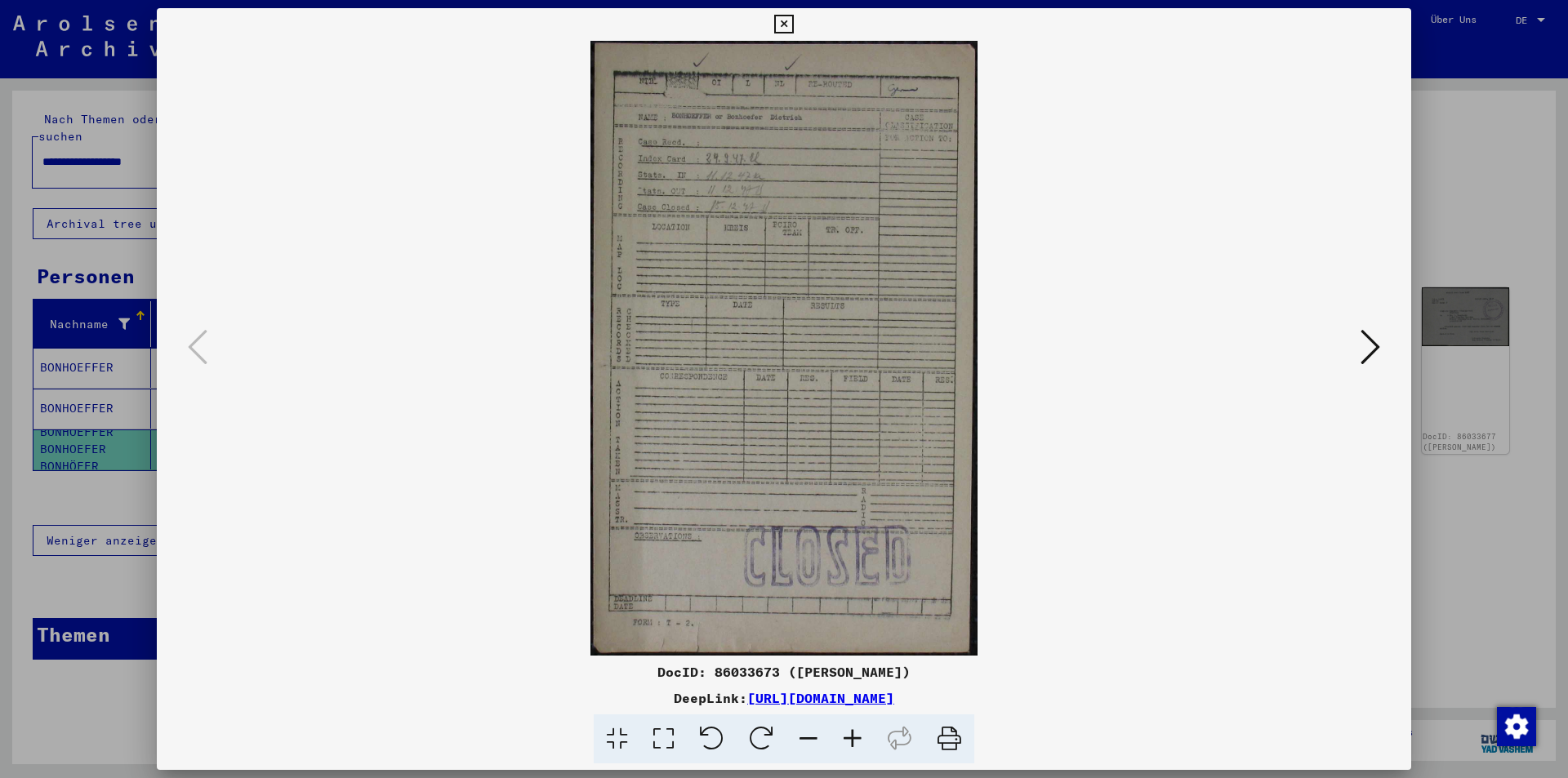
click at [1372, 344] on icon at bounding box center [1371, 346] width 20 height 39
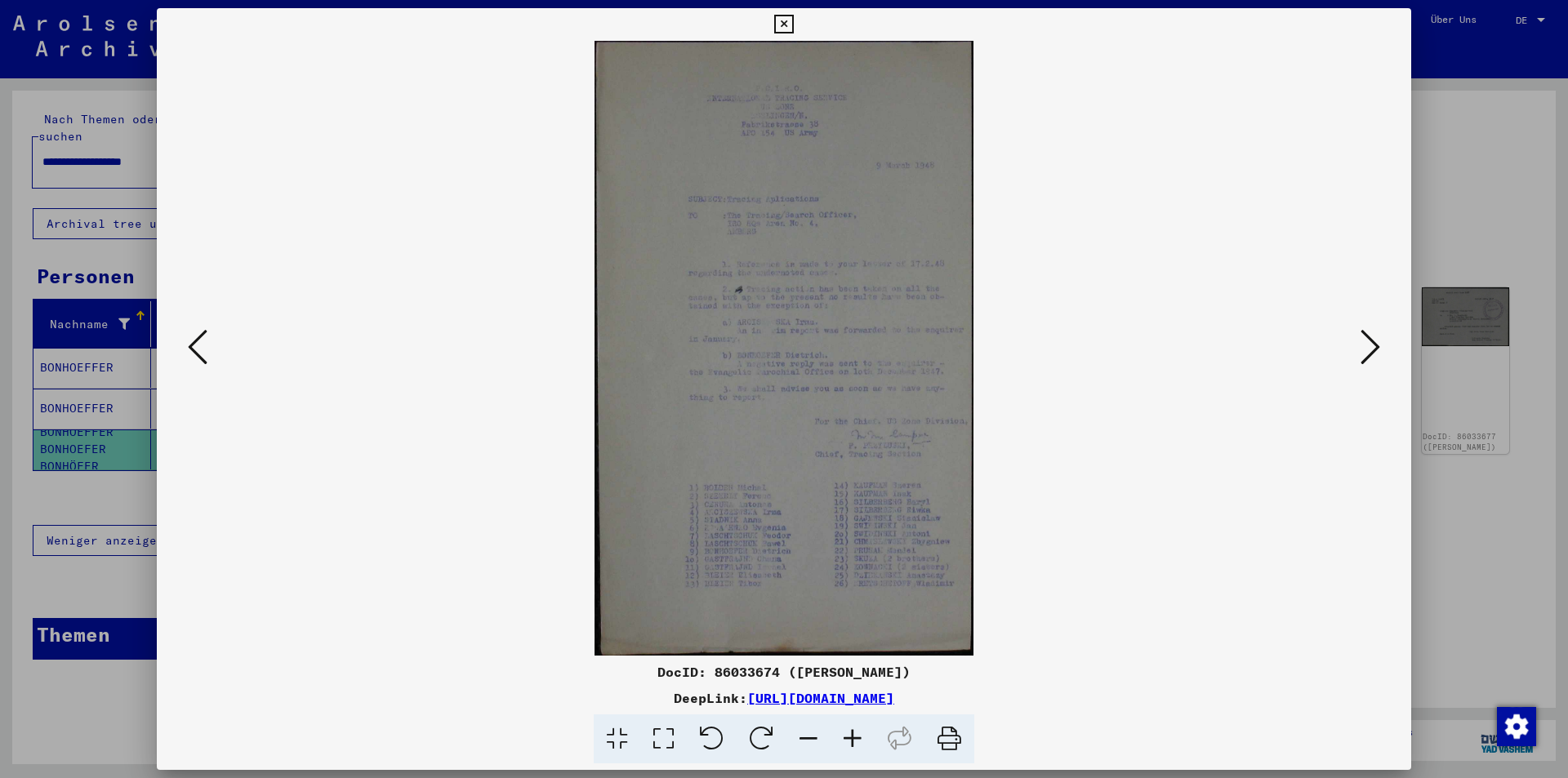
click at [1372, 344] on icon at bounding box center [1371, 346] width 20 height 39
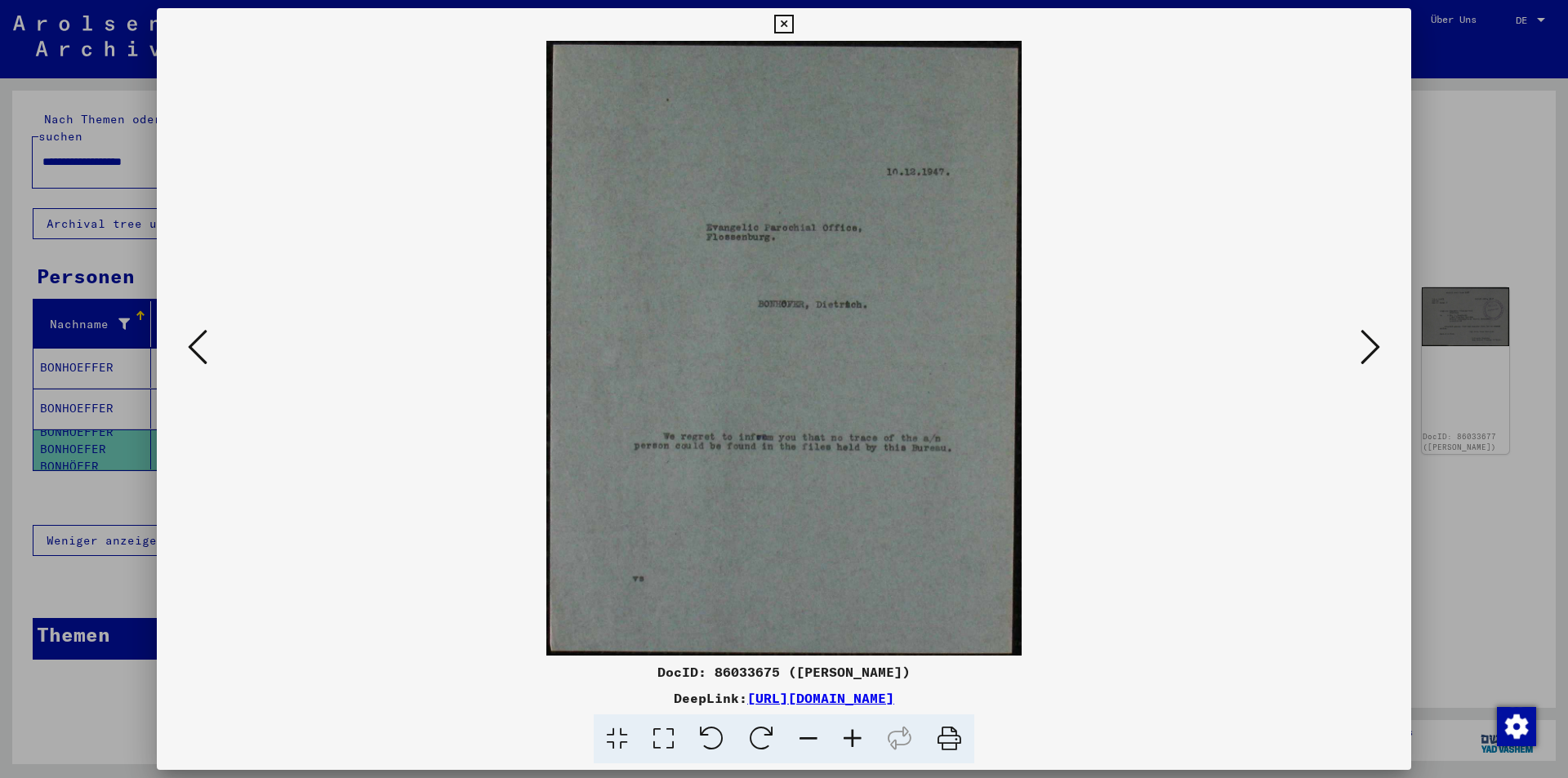
click at [1372, 345] on icon at bounding box center [1371, 346] width 20 height 39
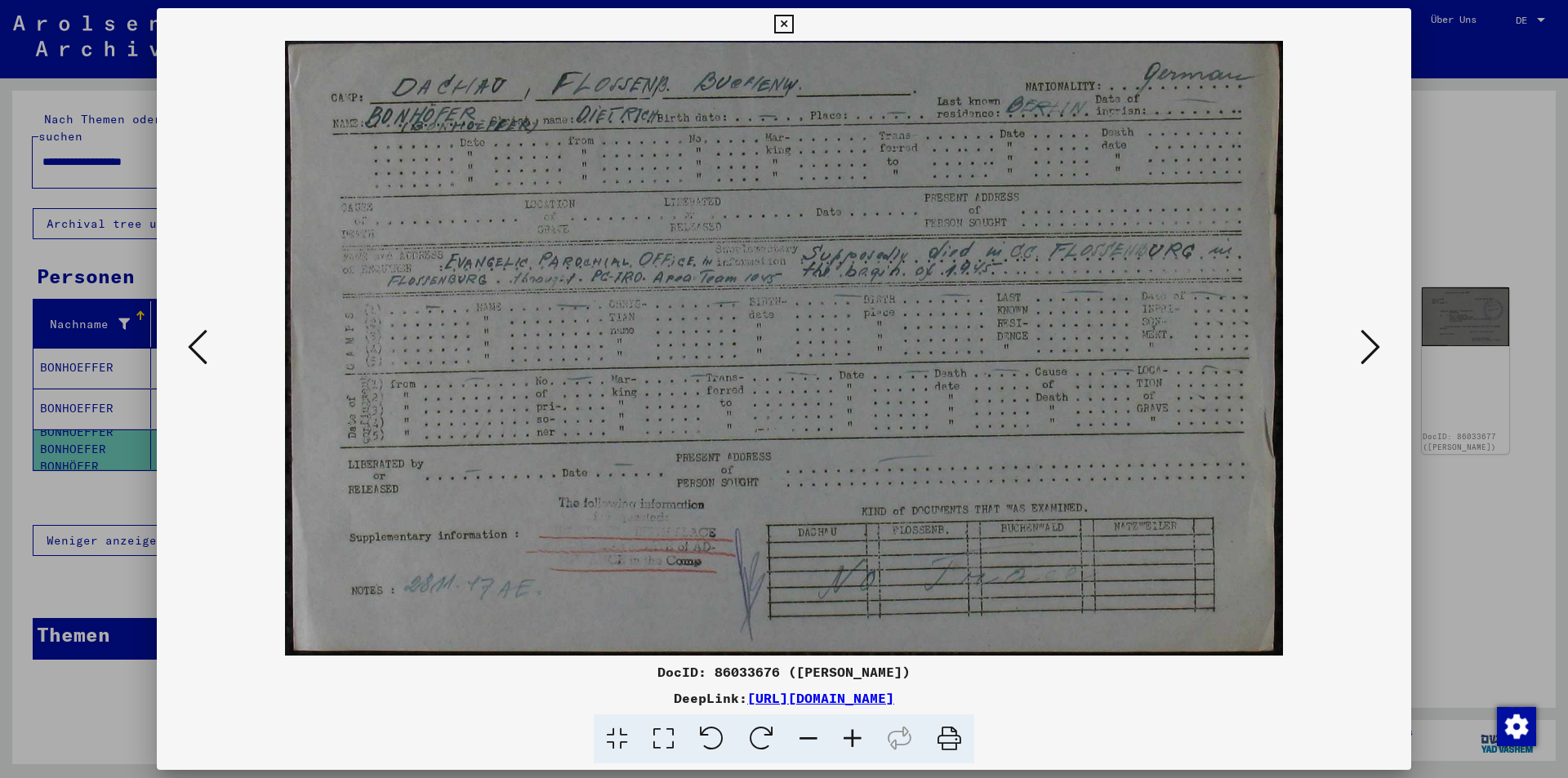
click at [1372, 345] on icon at bounding box center [1371, 346] width 20 height 39
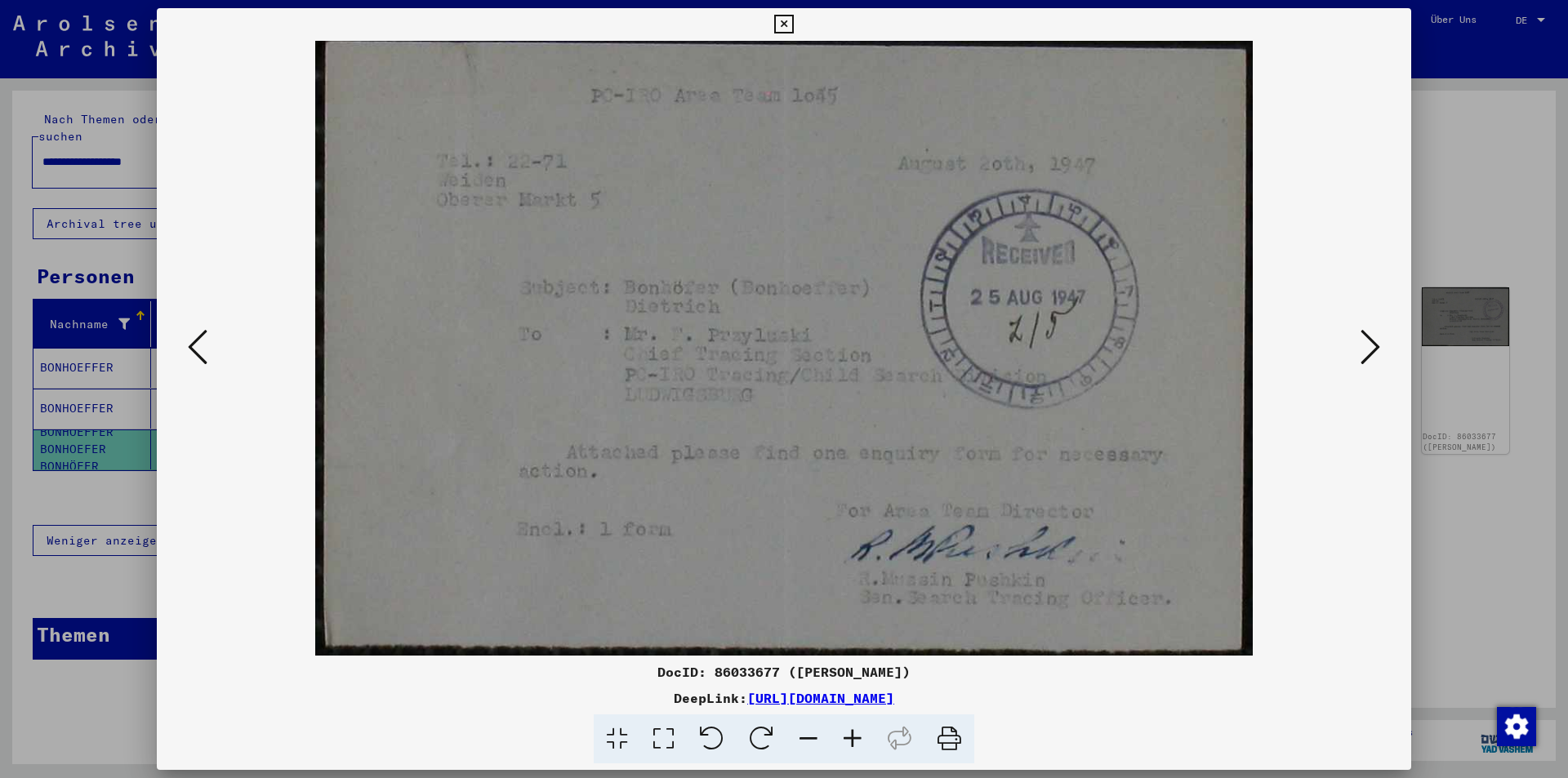
click at [202, 349] on icon at bounding box center [197, 346] width 20 height 39
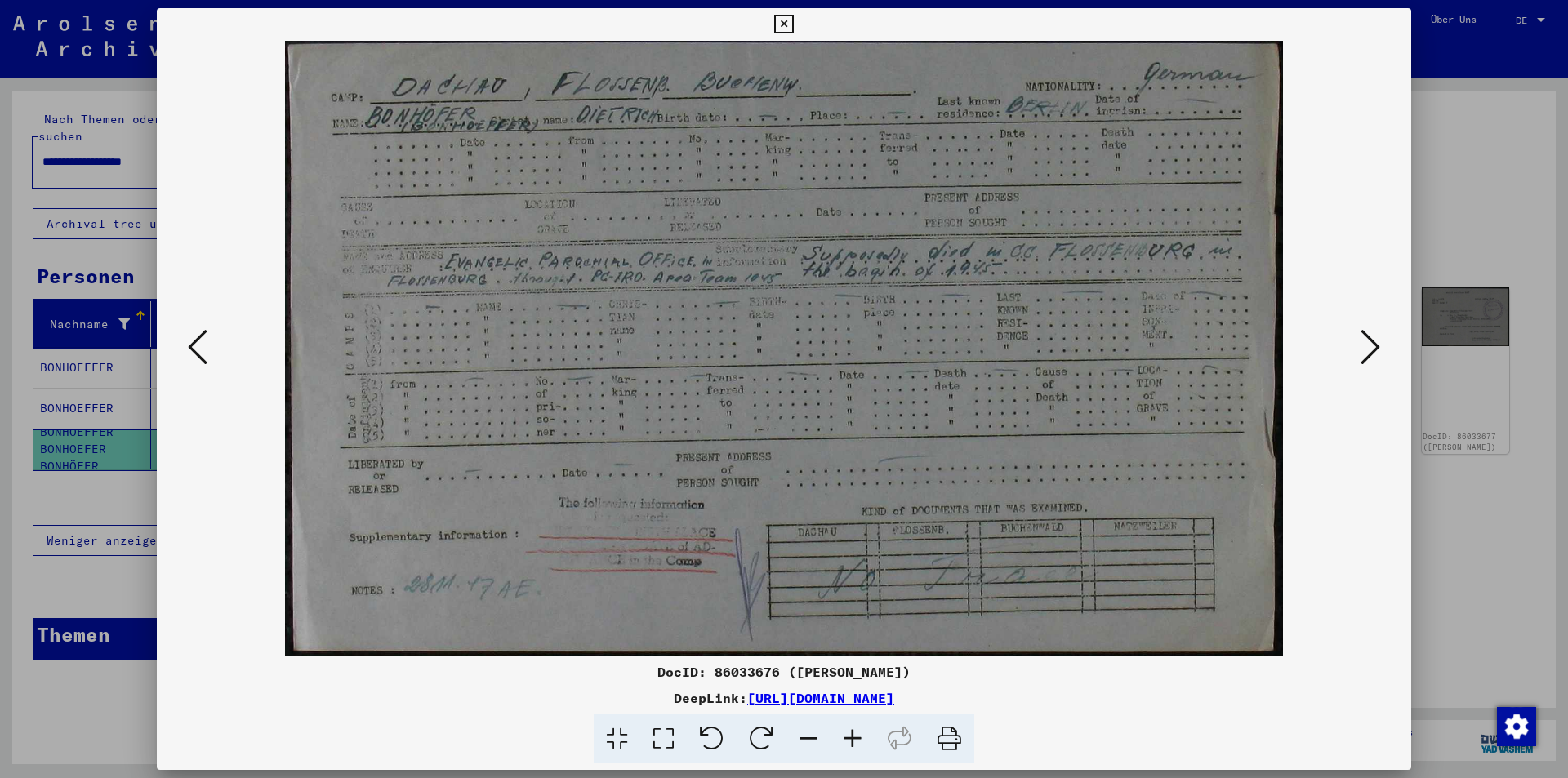
click at [1381, 351] on button at bounding box center [1371, 348] width 29 height 46
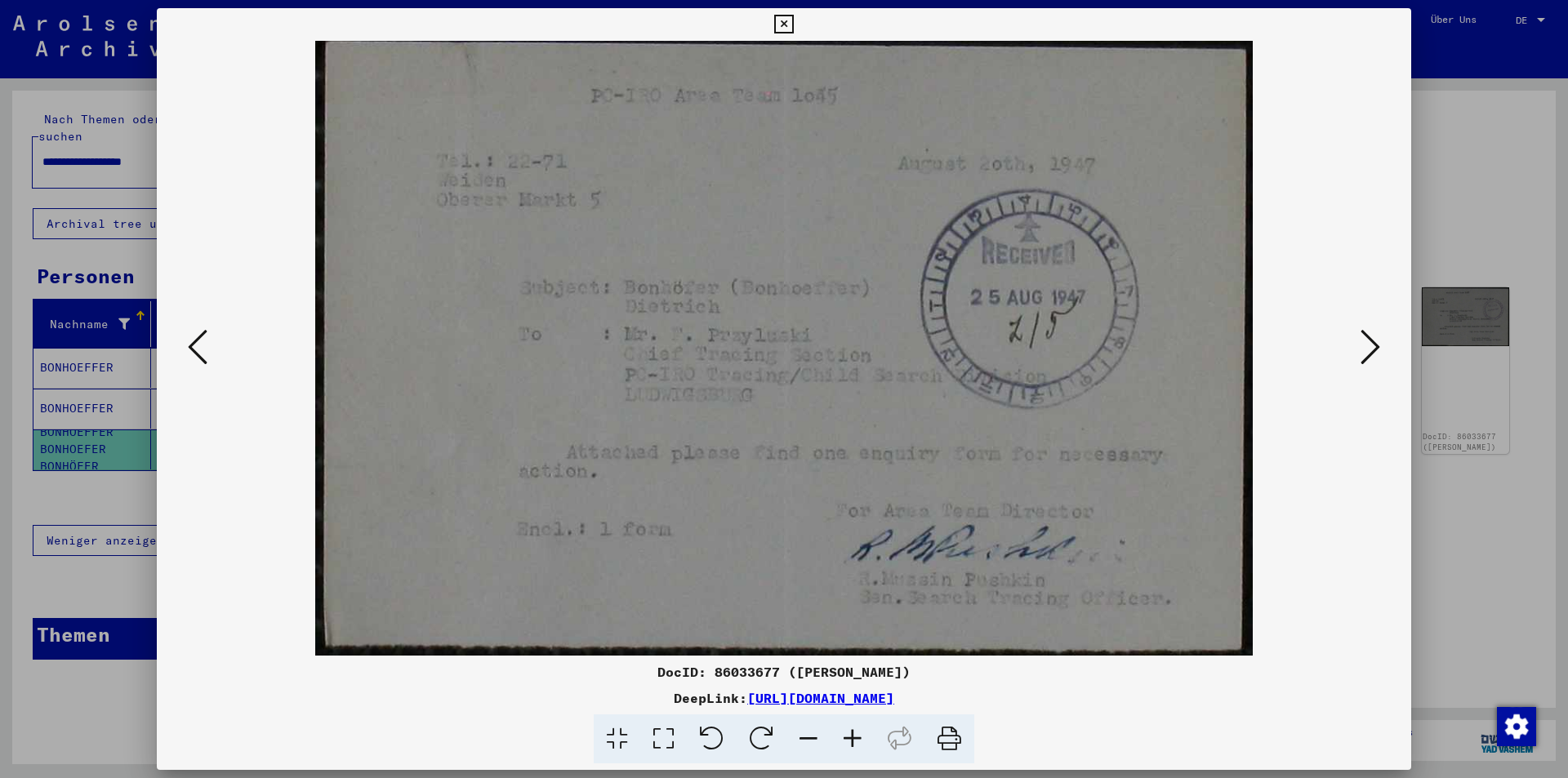
click at [1379, 353] on icon at bounding box center [1371, 346] width 20 height 39
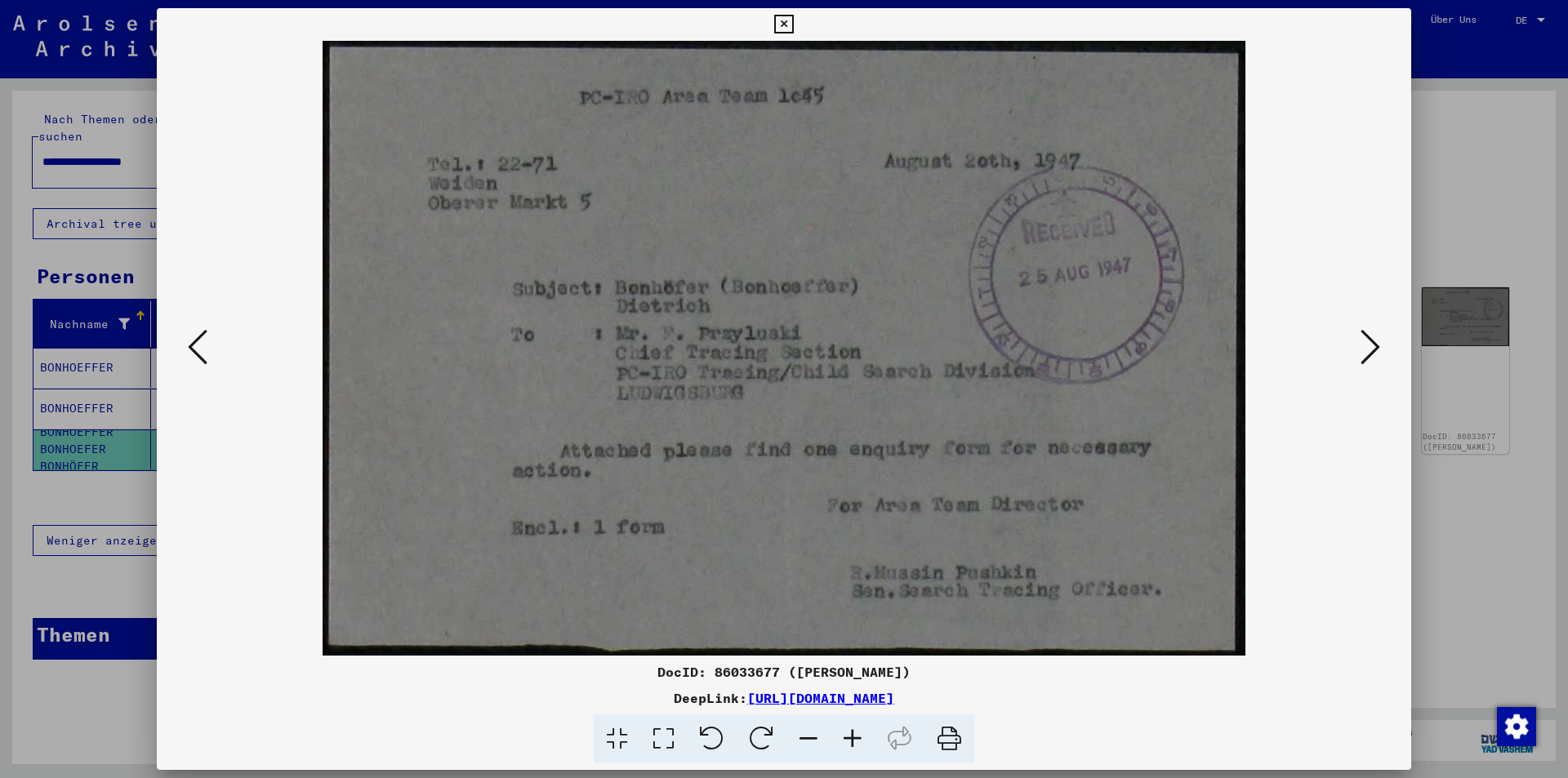
click at [1379, 353] on icon at bounding box center [1371, 346] width 20 height 39
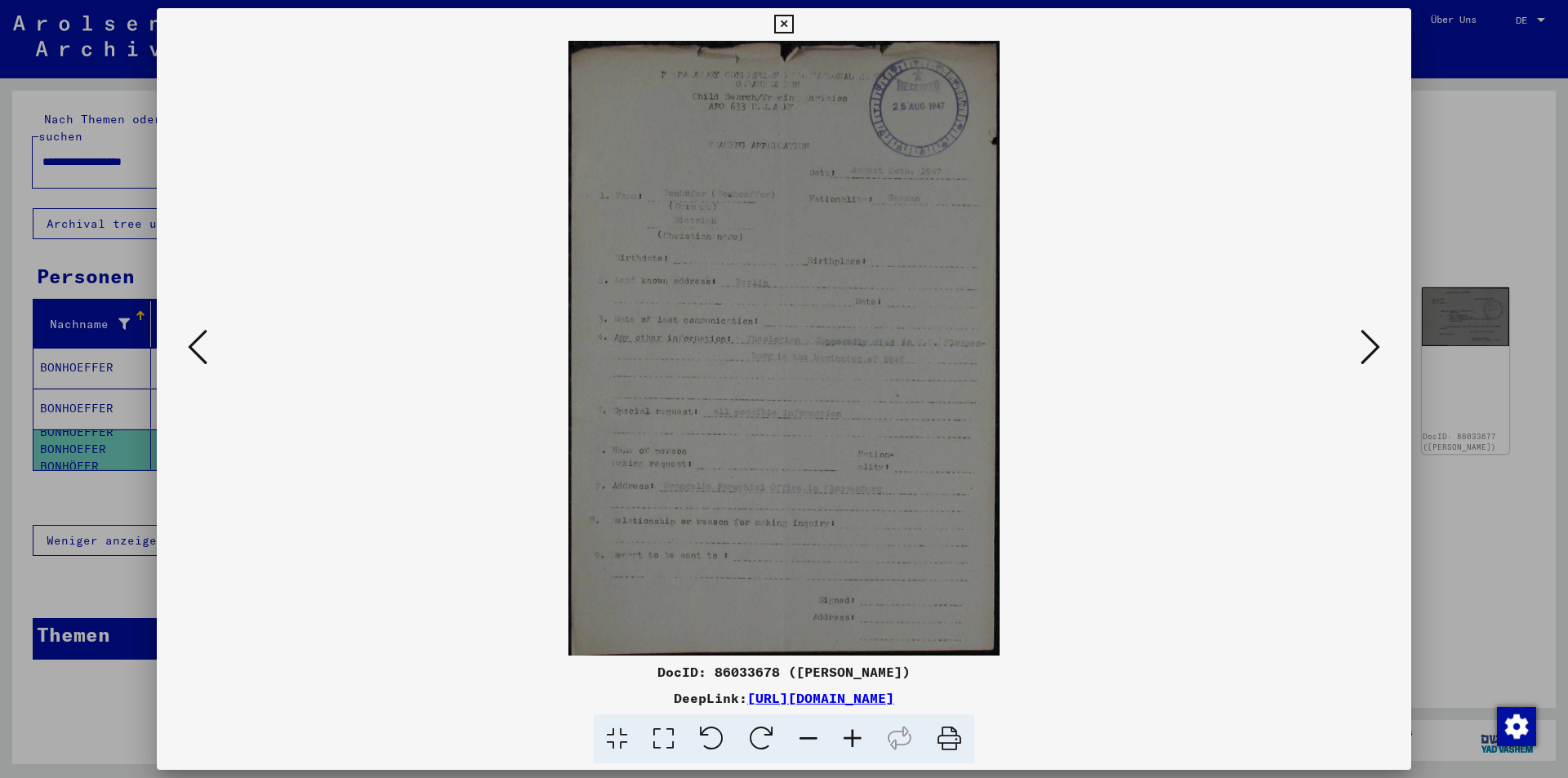
click at [1372, 347] on icon at bounding box center [1371, 346] width 20 height 39
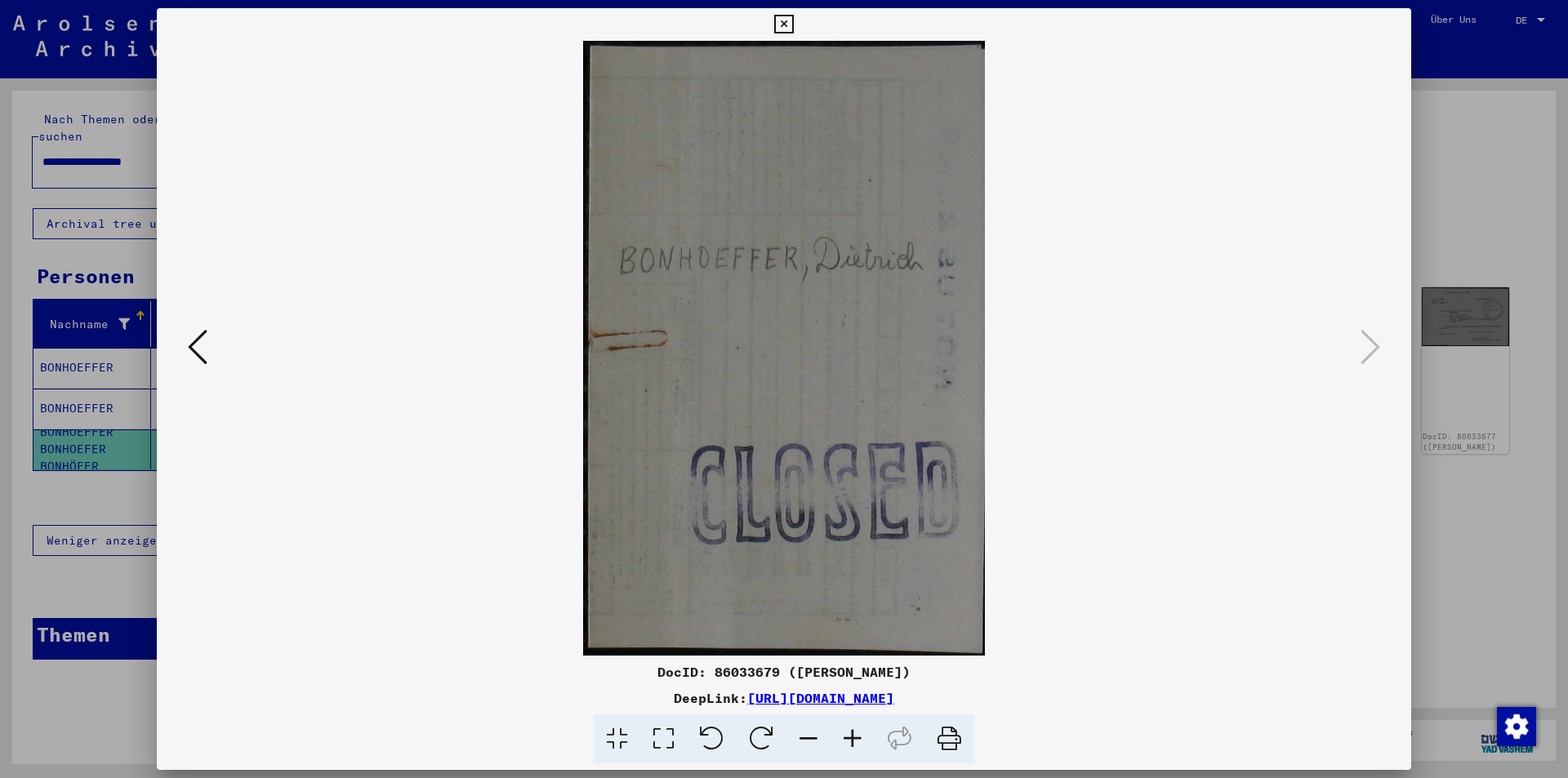
click at [195, 350] on icon at bounding box center [197, 346] width 20 height 39
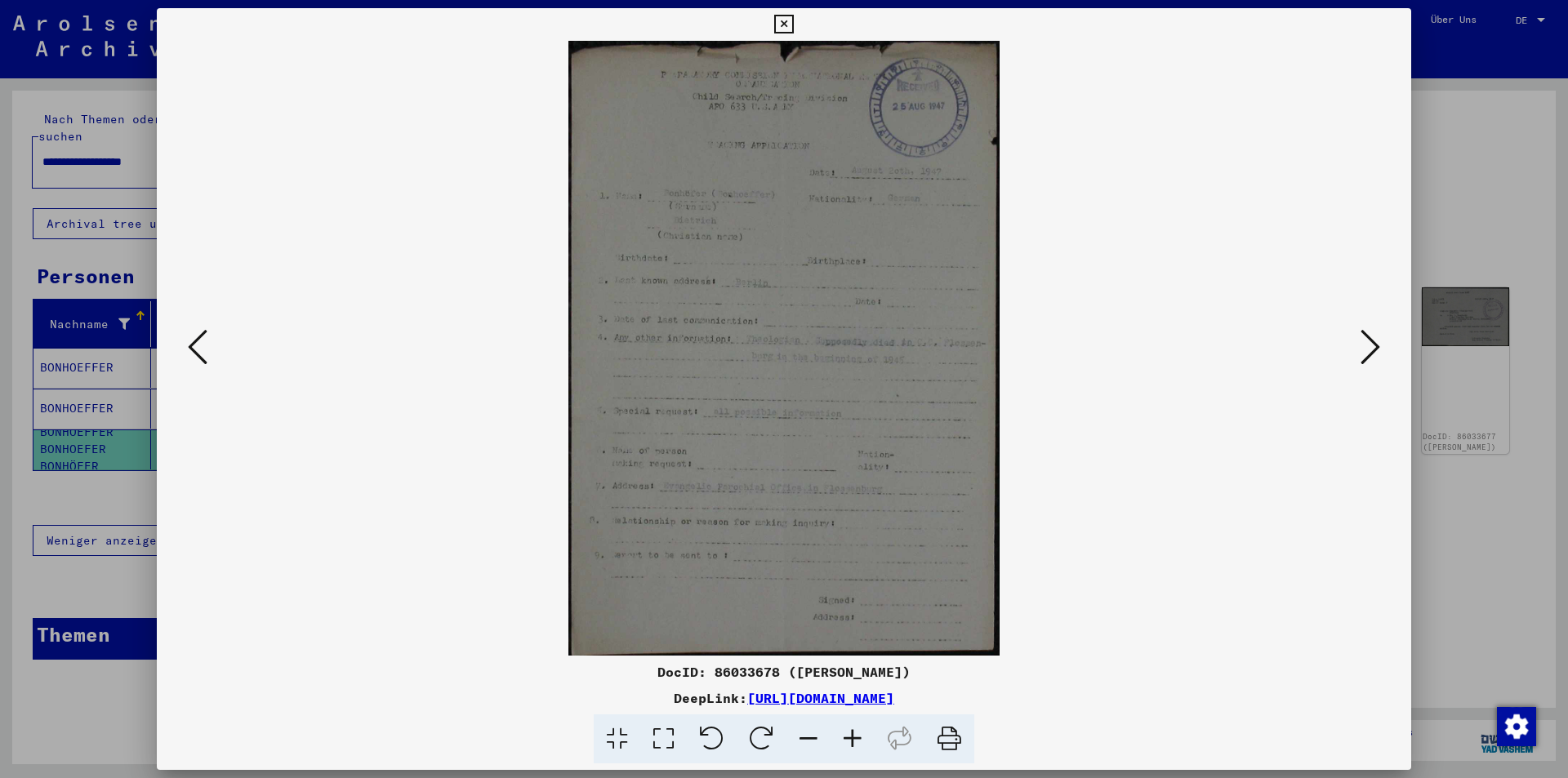
click at [195, 351] on icon at bounding box center [197, 346] width 20 height 39
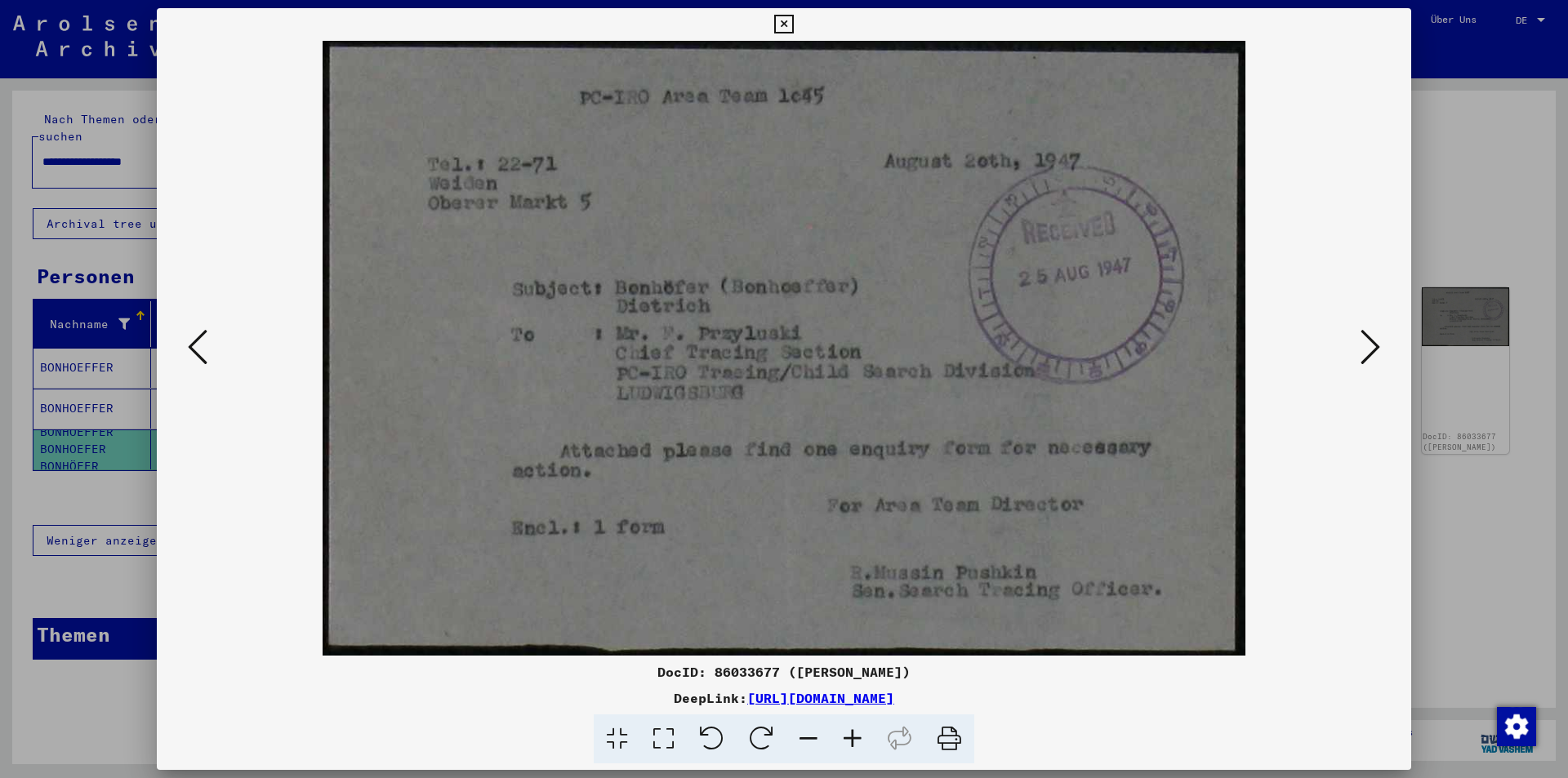
click at [196, 347] on icon at bounding box center [197, 346] width 20 height 39
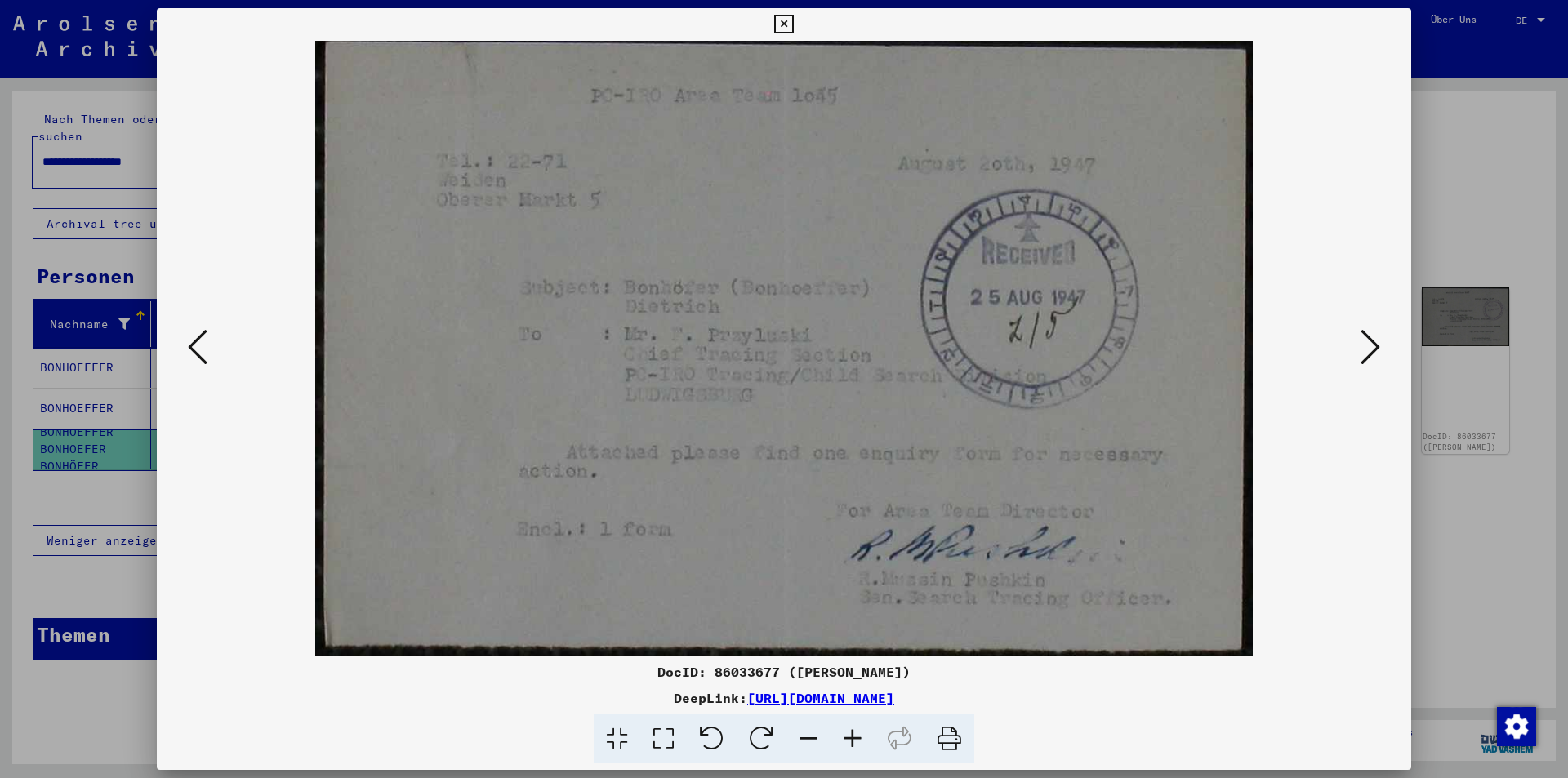
click at [196, 348] on icon at bounding box center [197, 346] width 20 height 39
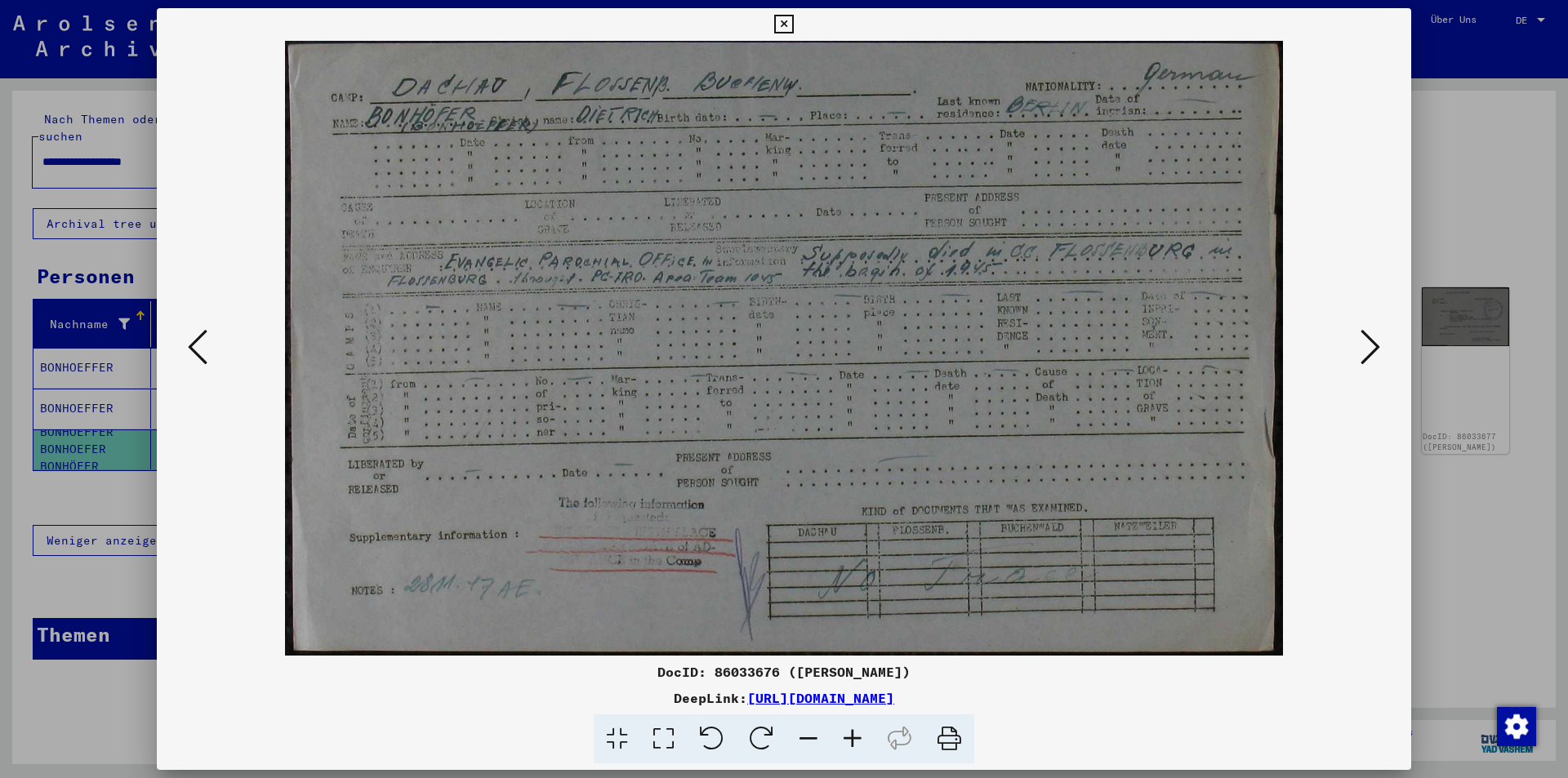
click at [196, 348] on icon at bounding box center [197, 346] width 20 height 39
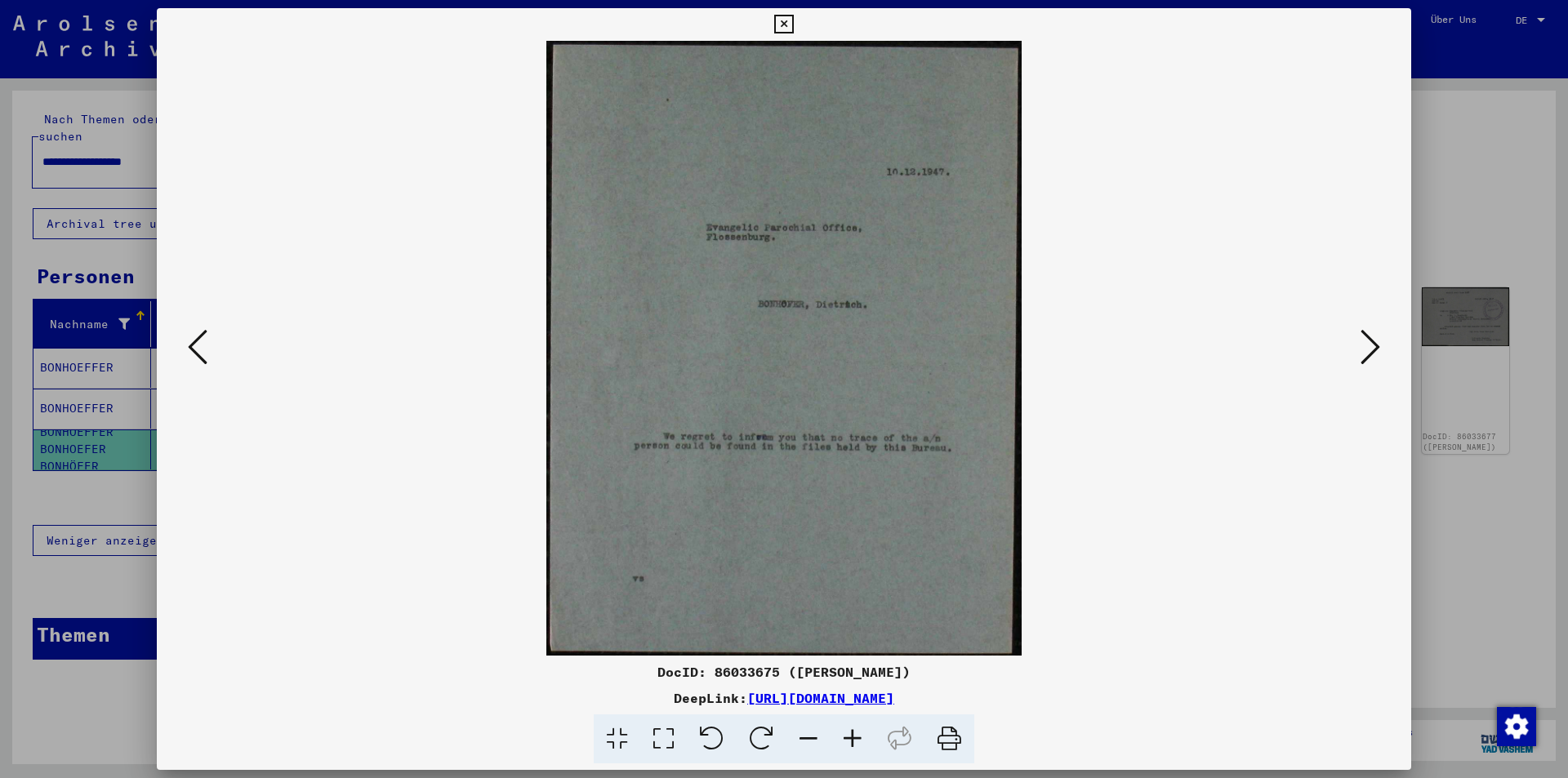
click at [1373, 353] on icon at bounding box center [1371, 346] width 20 height 39
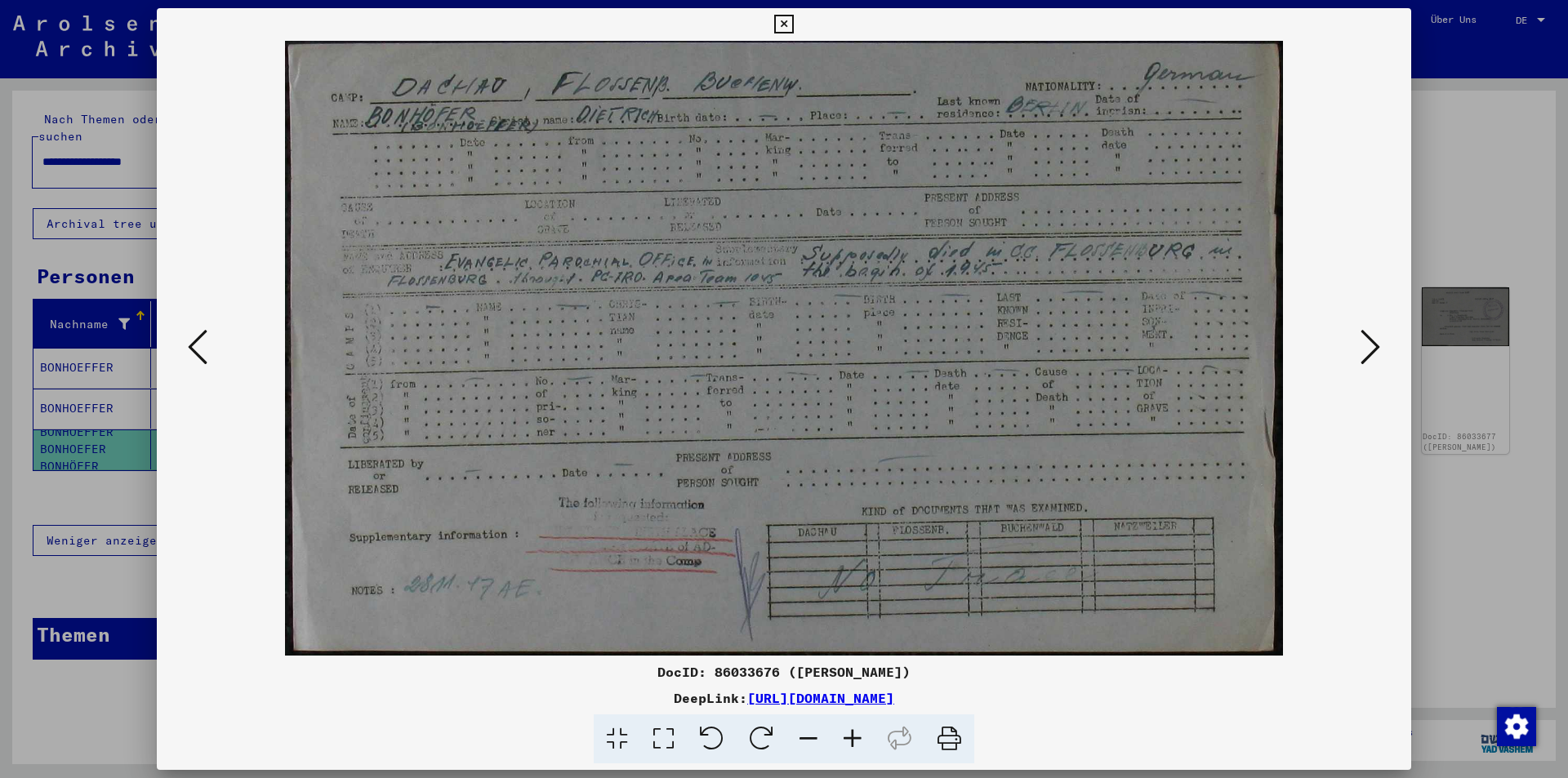
click at [1371, 343] on icon at bounding box center [1371, 346] width 20 height 39
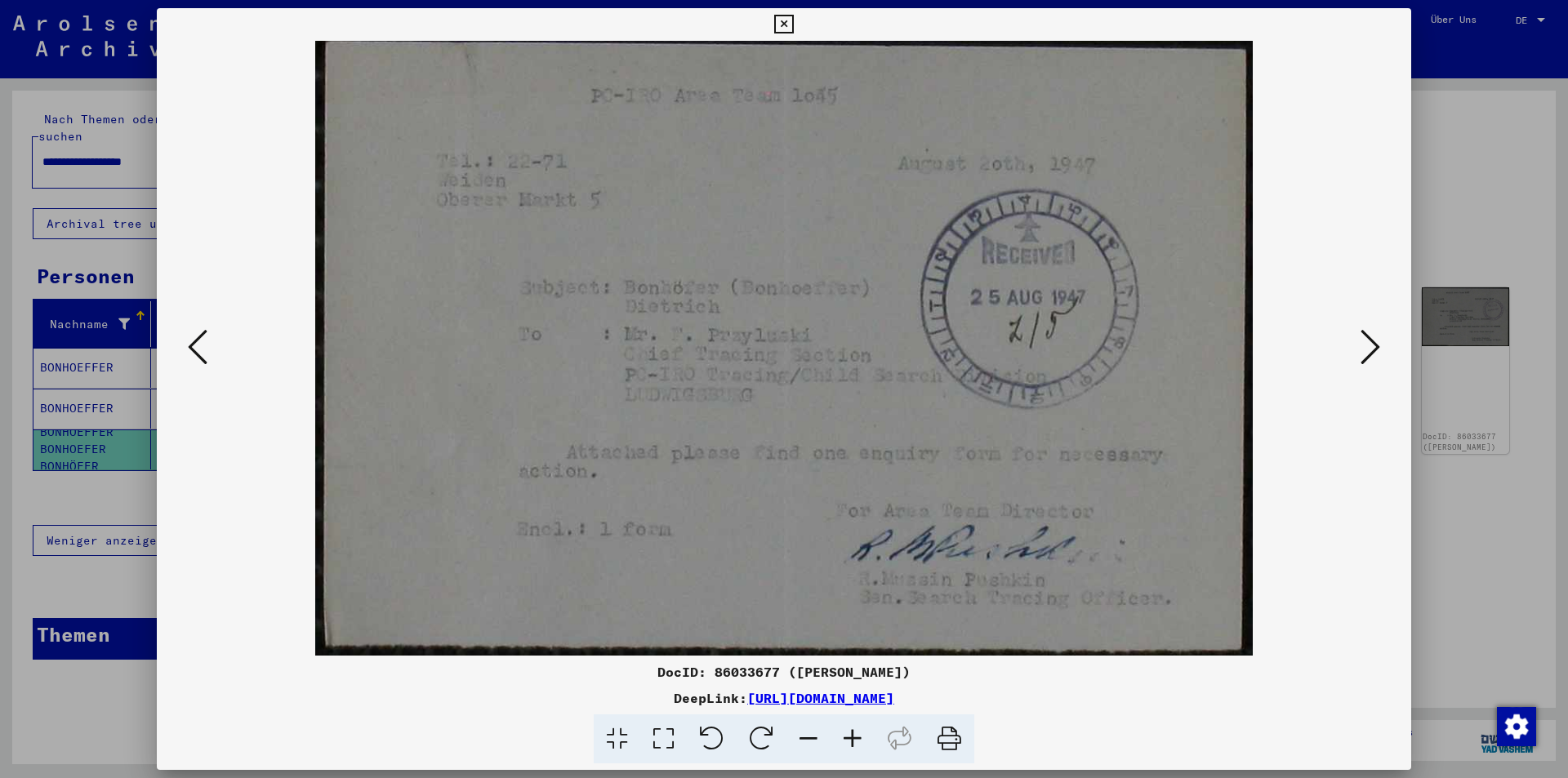
click at [1371, 343] on icon at bounding box center [1371, 346] width 20 height 39
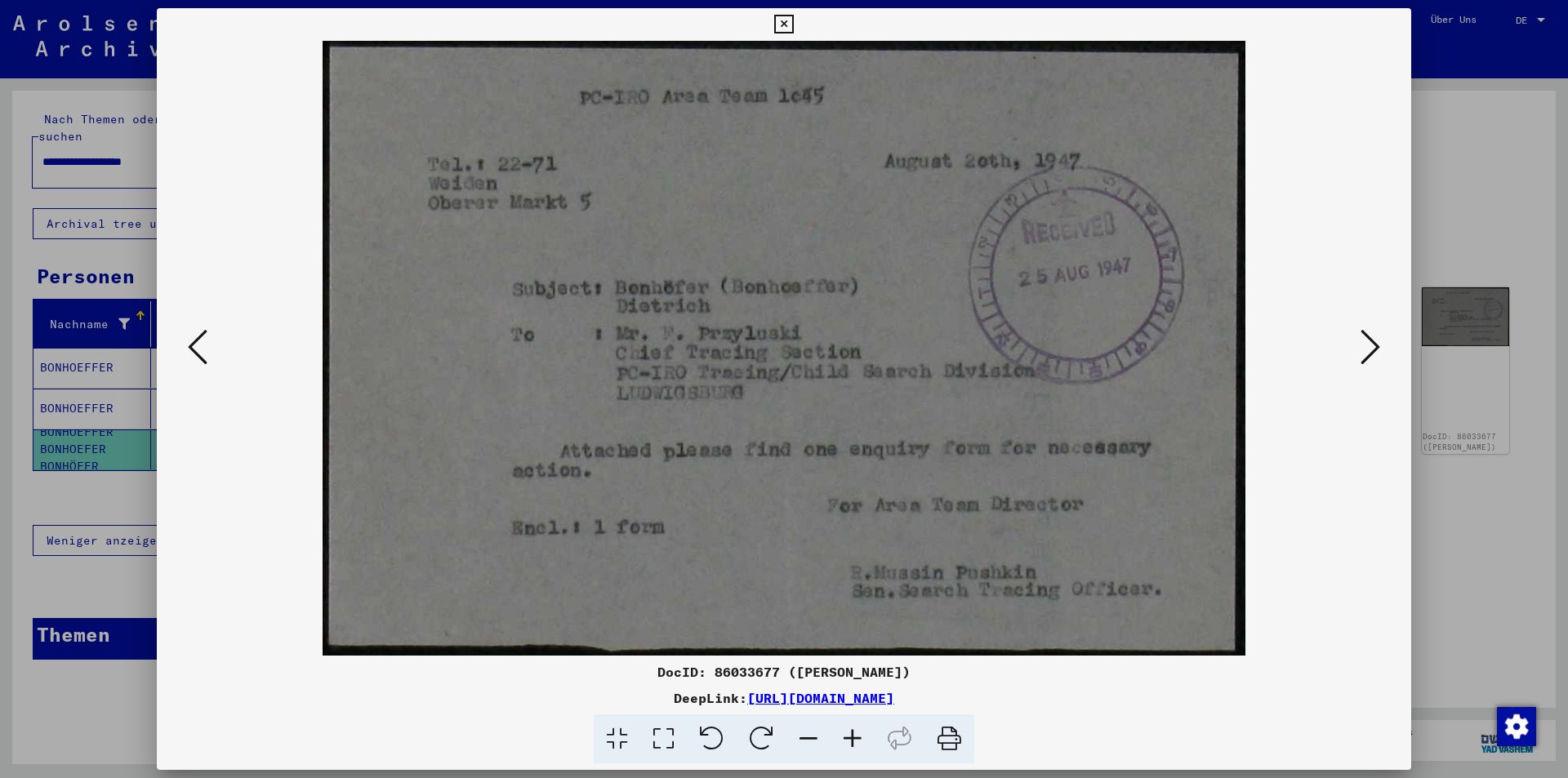
click at [1372, 344] on icon at bounding box center [1371, 346] width 20 height 39
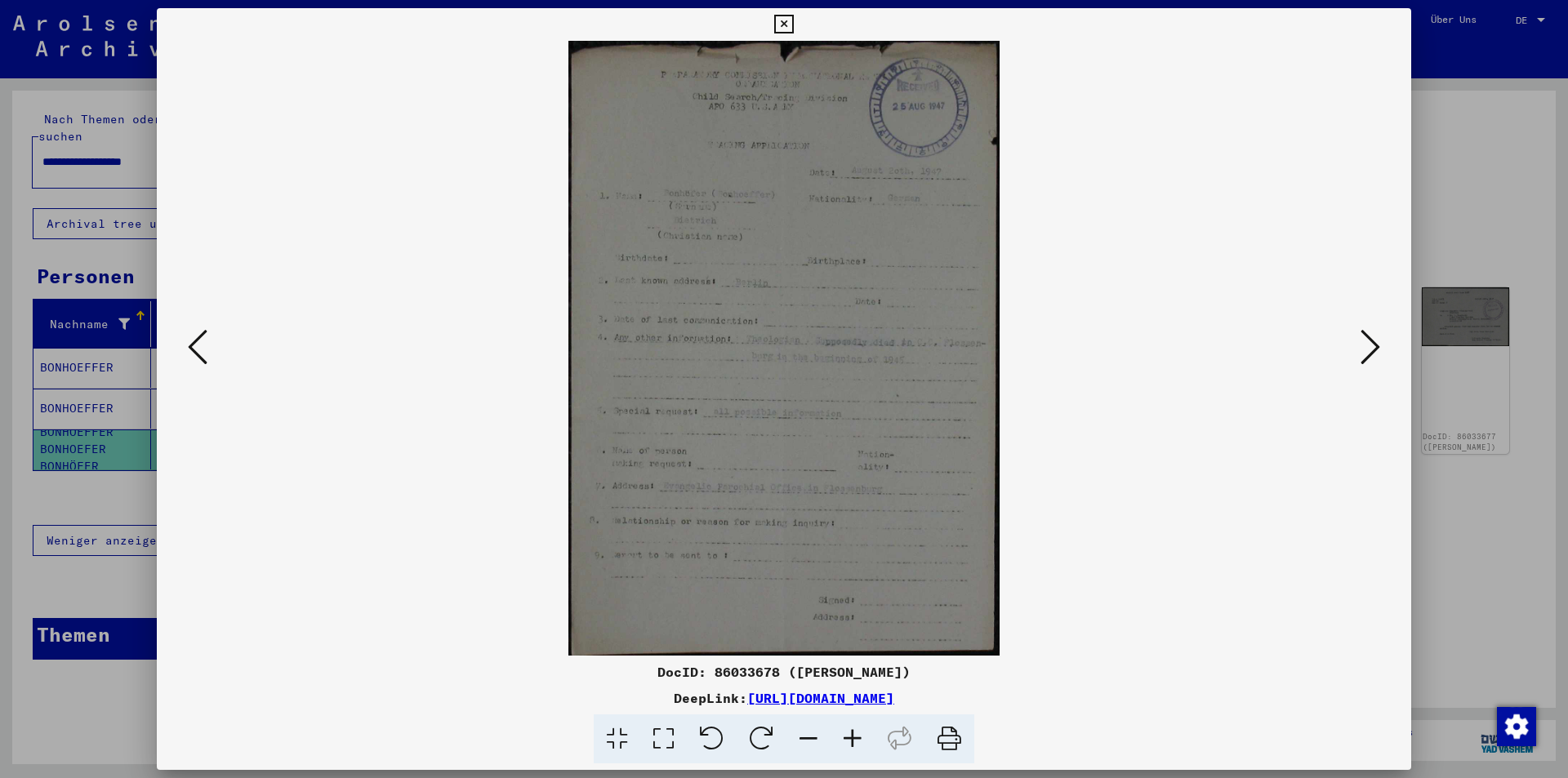
click at [1374, 350] on icon at bounding box center [1371, 346] width 20 height 39
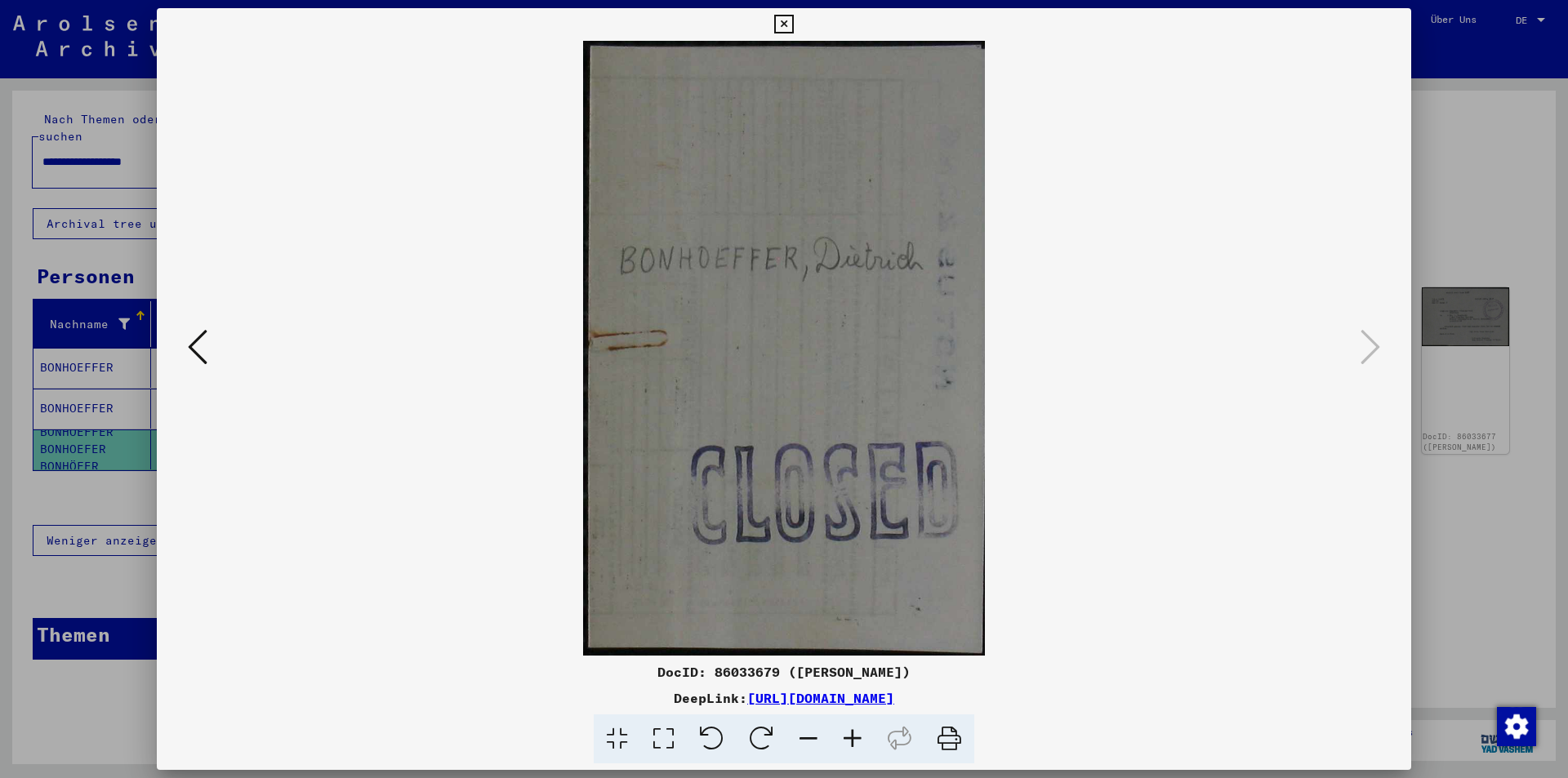
click at [201, 349] on icon at bounding box center [197, 346] width 20 height 39
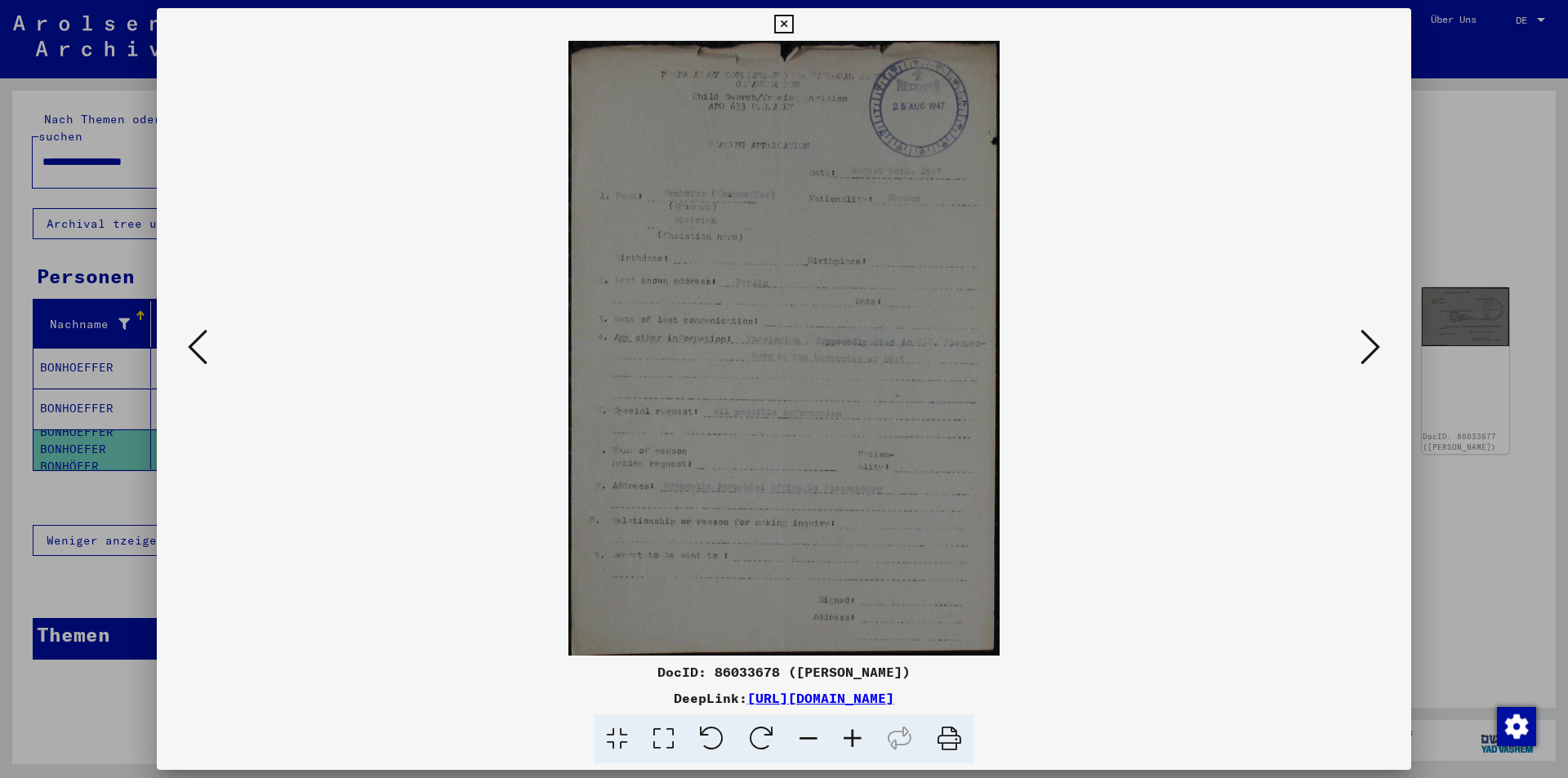
click at [196, 350] on icon at bounding box center [197, 346] width 20 height 39
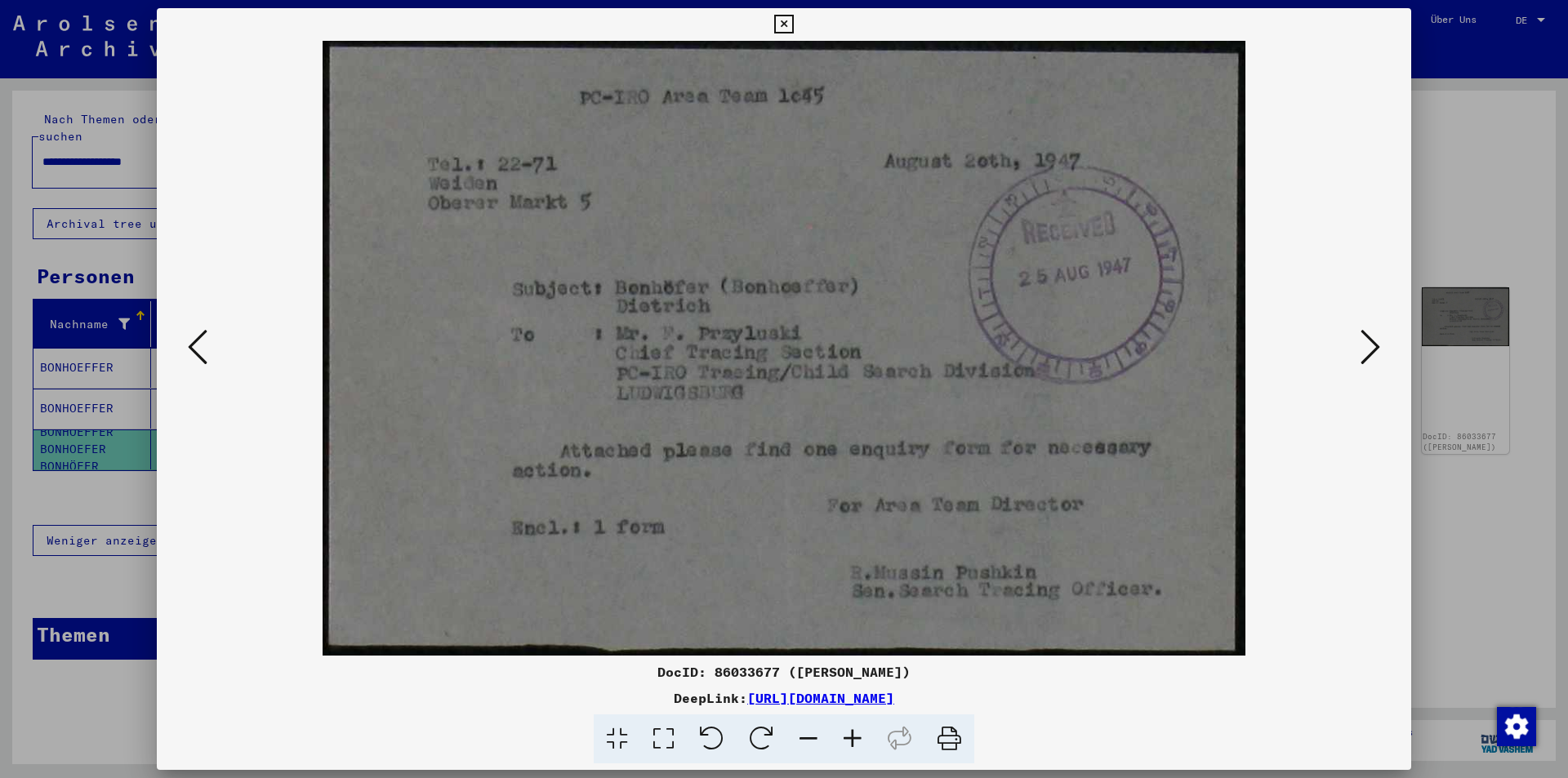
click at [196, 350] on icon at bounding box center [197, 346] width 20 height 39
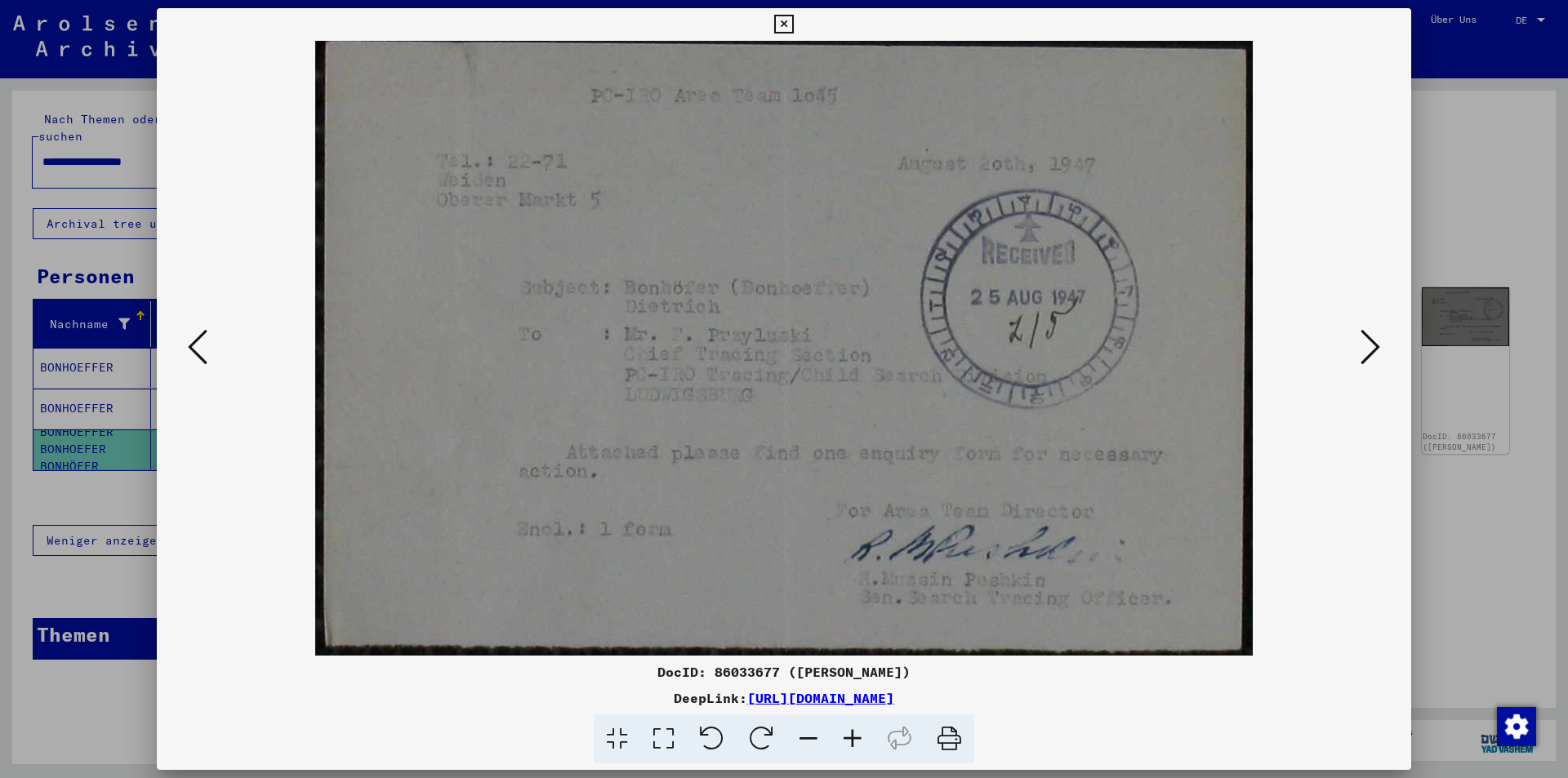
click at [196, 350] on icon at bounding box center [197, 346] width 20 height 39
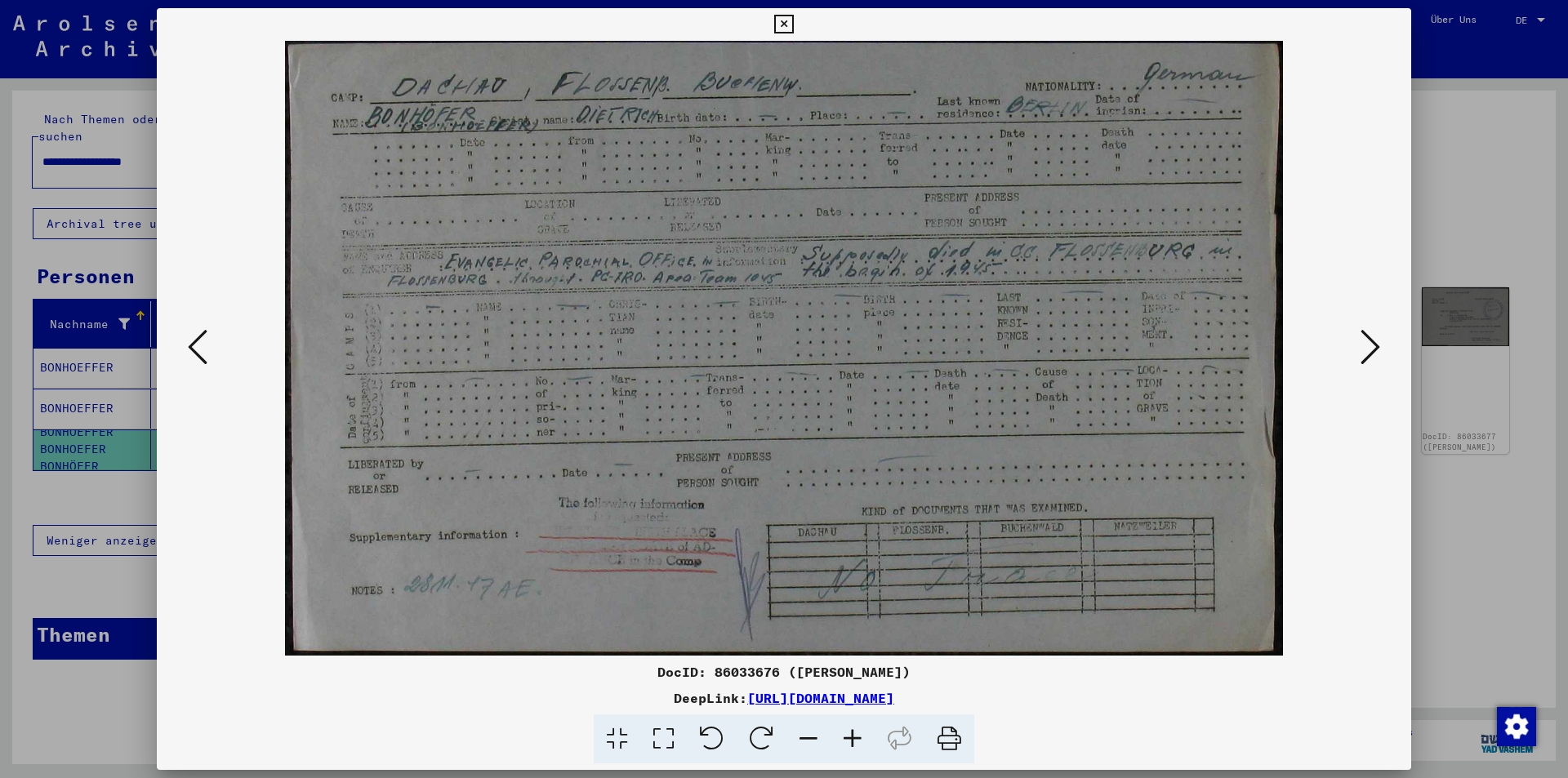
click at [196, 350] on icon at bounding box center [197, 346] width 20 height 39
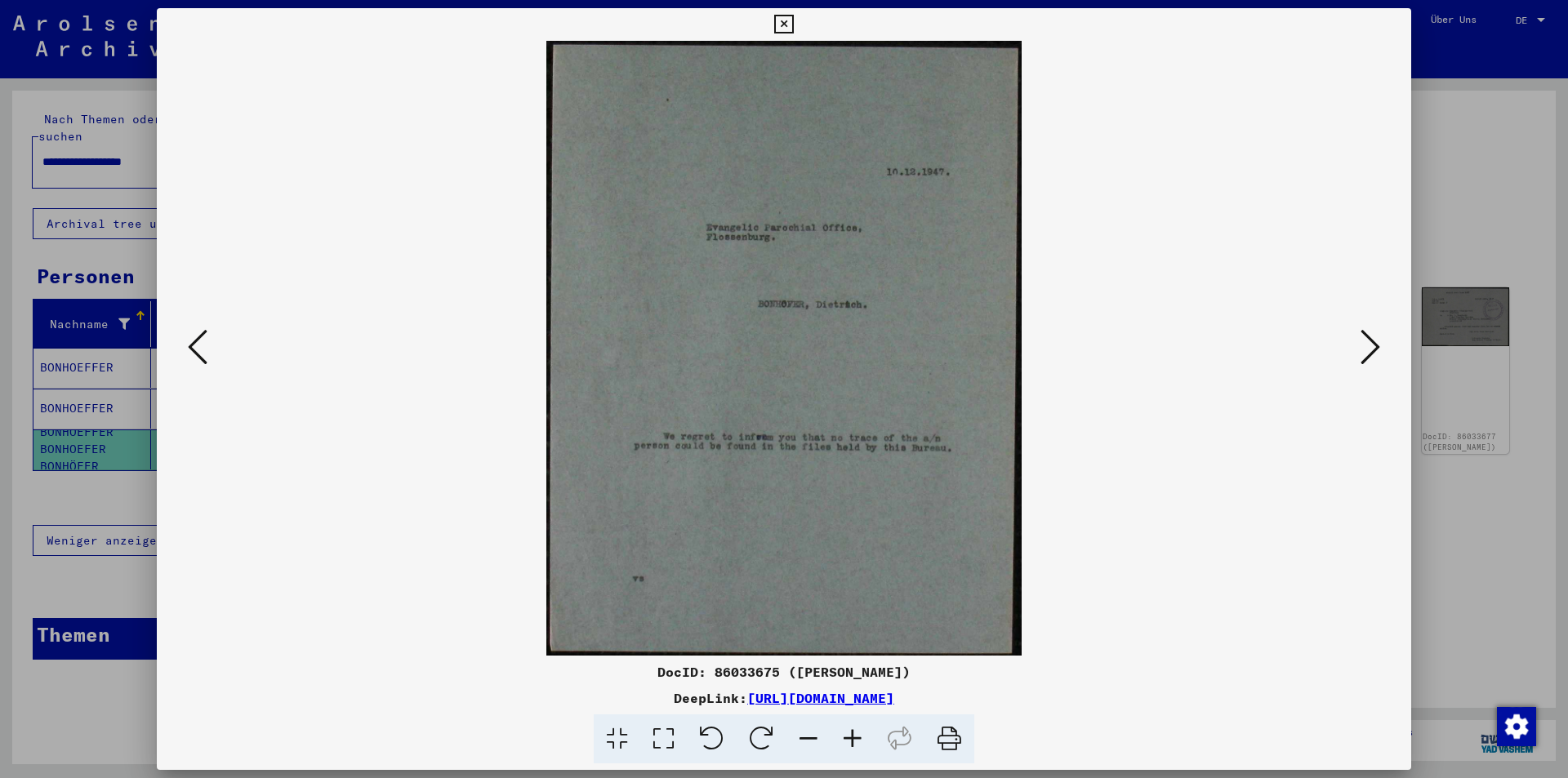
click at [195, 350] on icon at bounding box center [197, 346] width 20 height 39
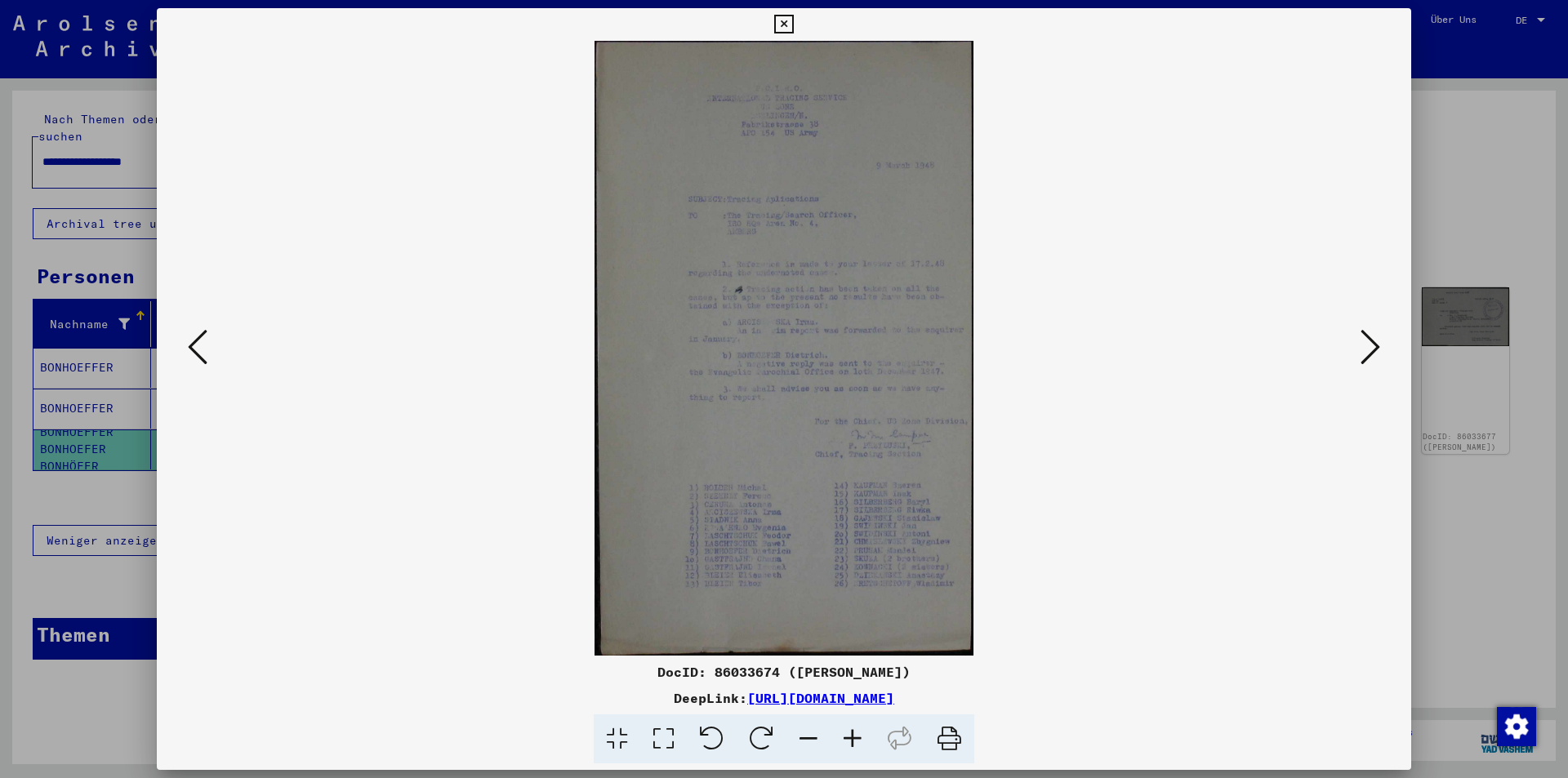
click at [195, 350] on icon at bounding box center [197, 346] width 20 height 39
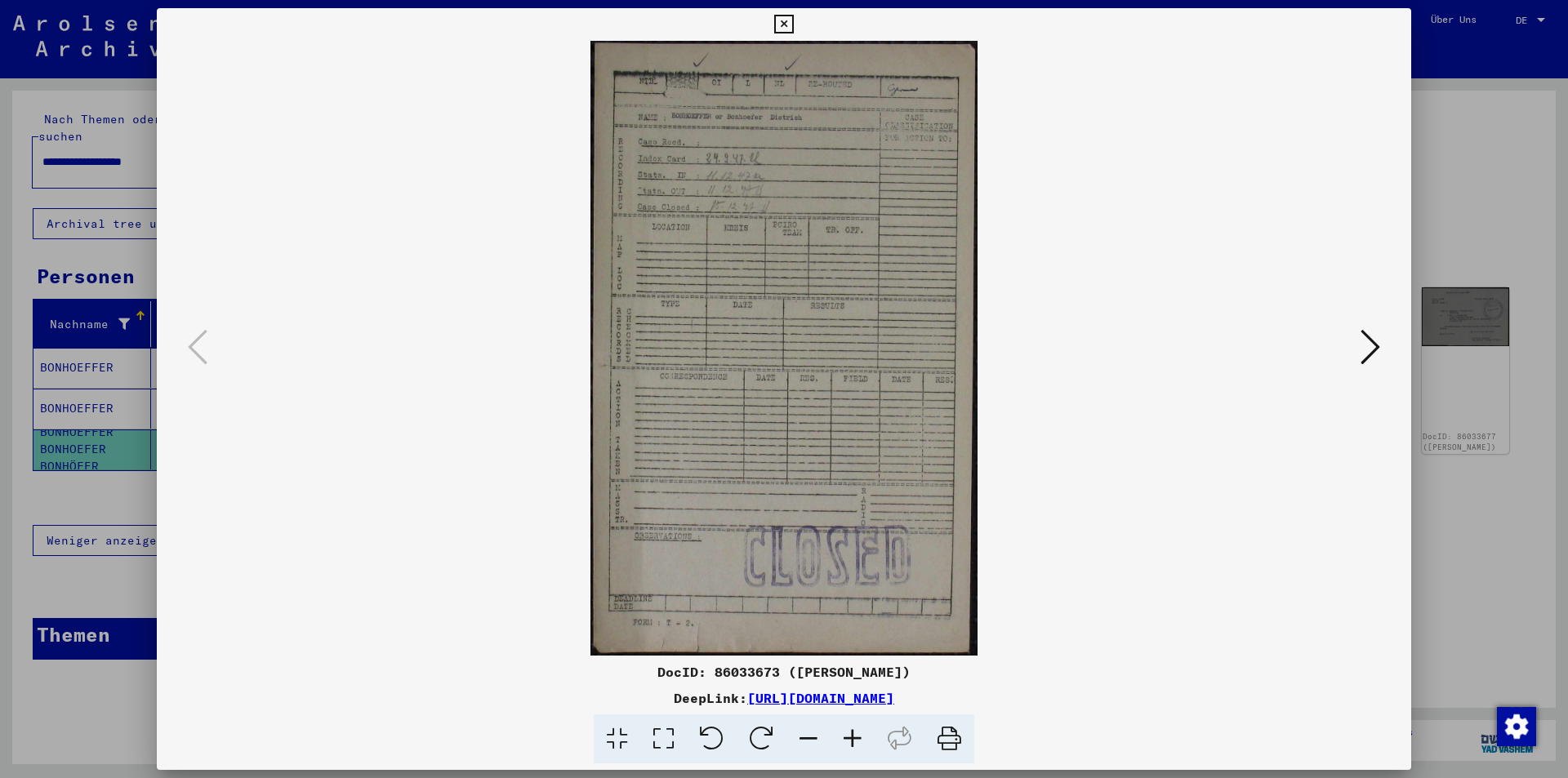
click at [853, 699] on link "[URL][DOMAIN_NAME]" at bounding box center [820, 697] width 147 height 16
